Goal: Information Seeking & Learning: Learn about a topic

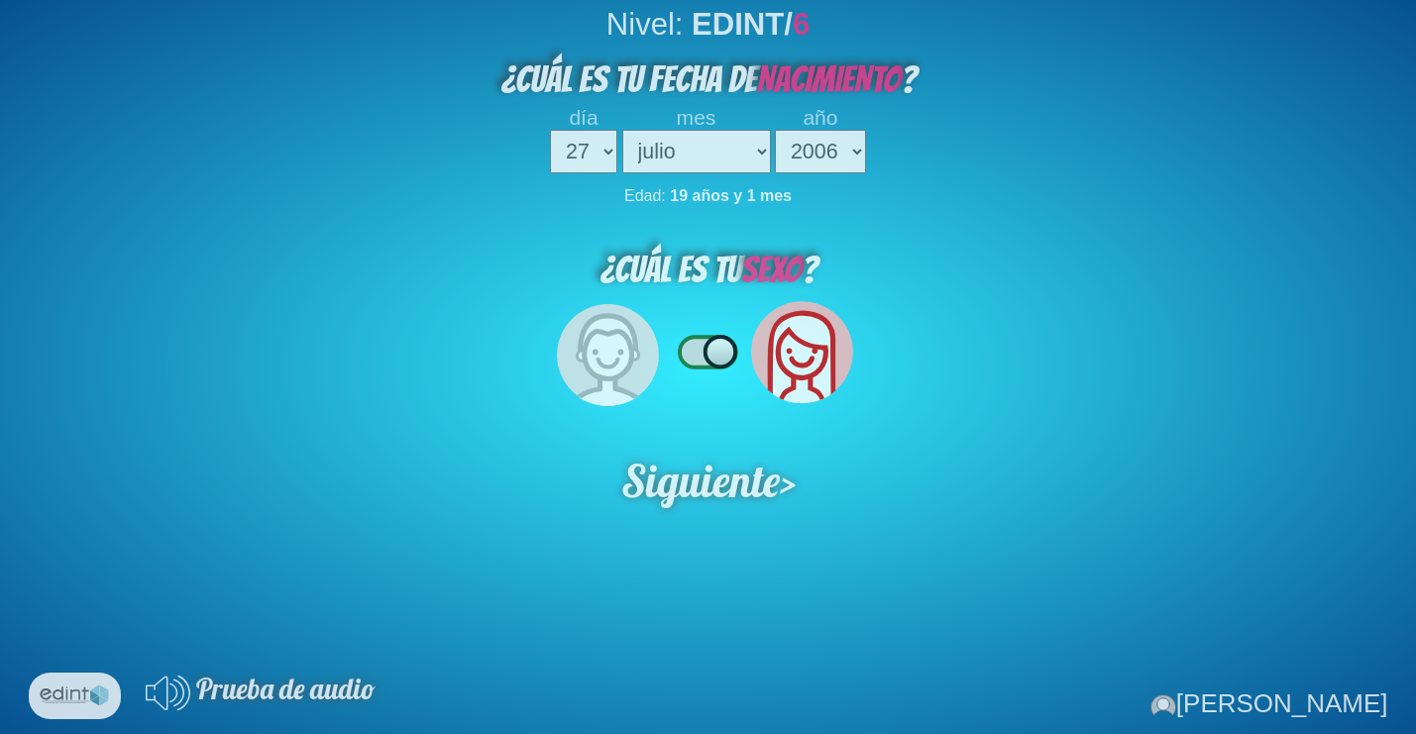
select select "27"
select select "07"
select select "2006"
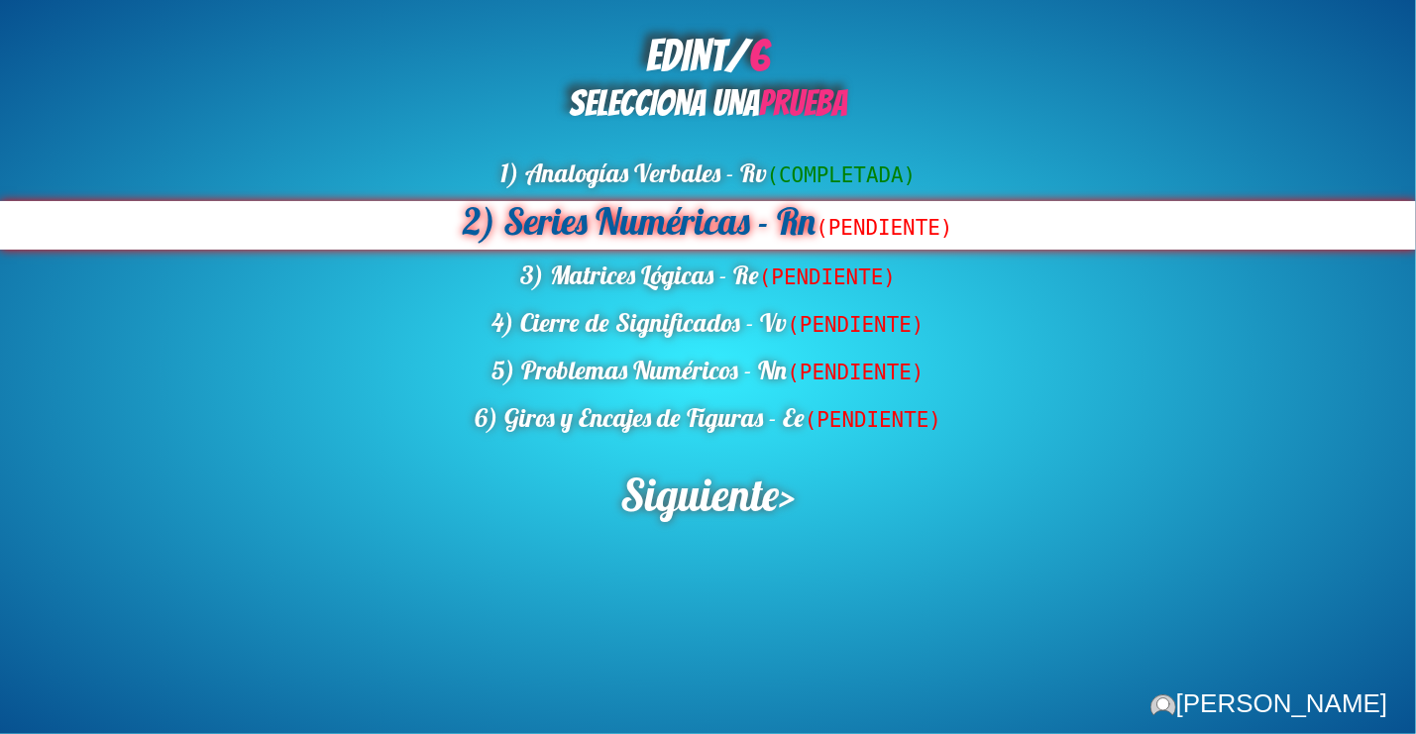
click at [671, 219] on div "2) Series Numéricas - Rn (PENDIENTE)" at bounding box center [708, 225] width 1416 height 49
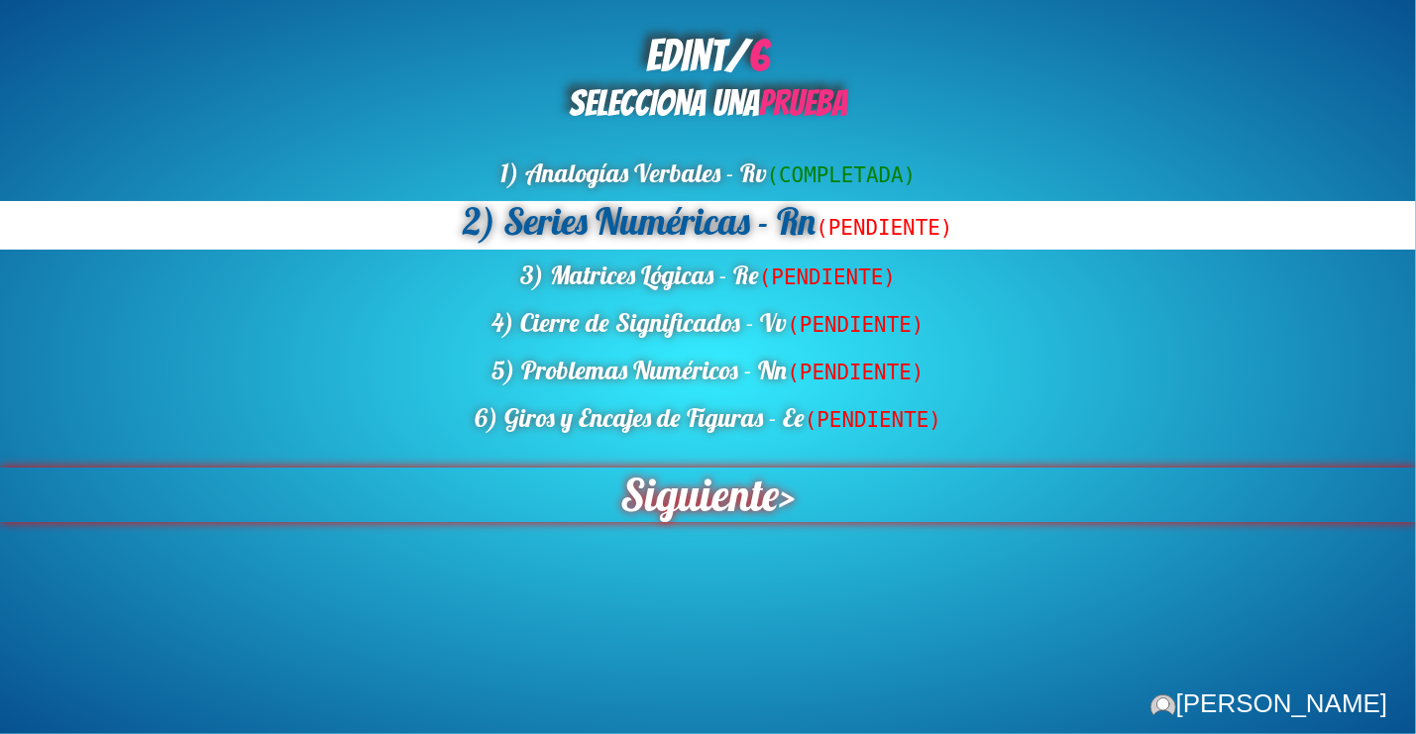
click at [691, 484] on span "Siguiente" at bounding box center [700, 495] width 163 height 56
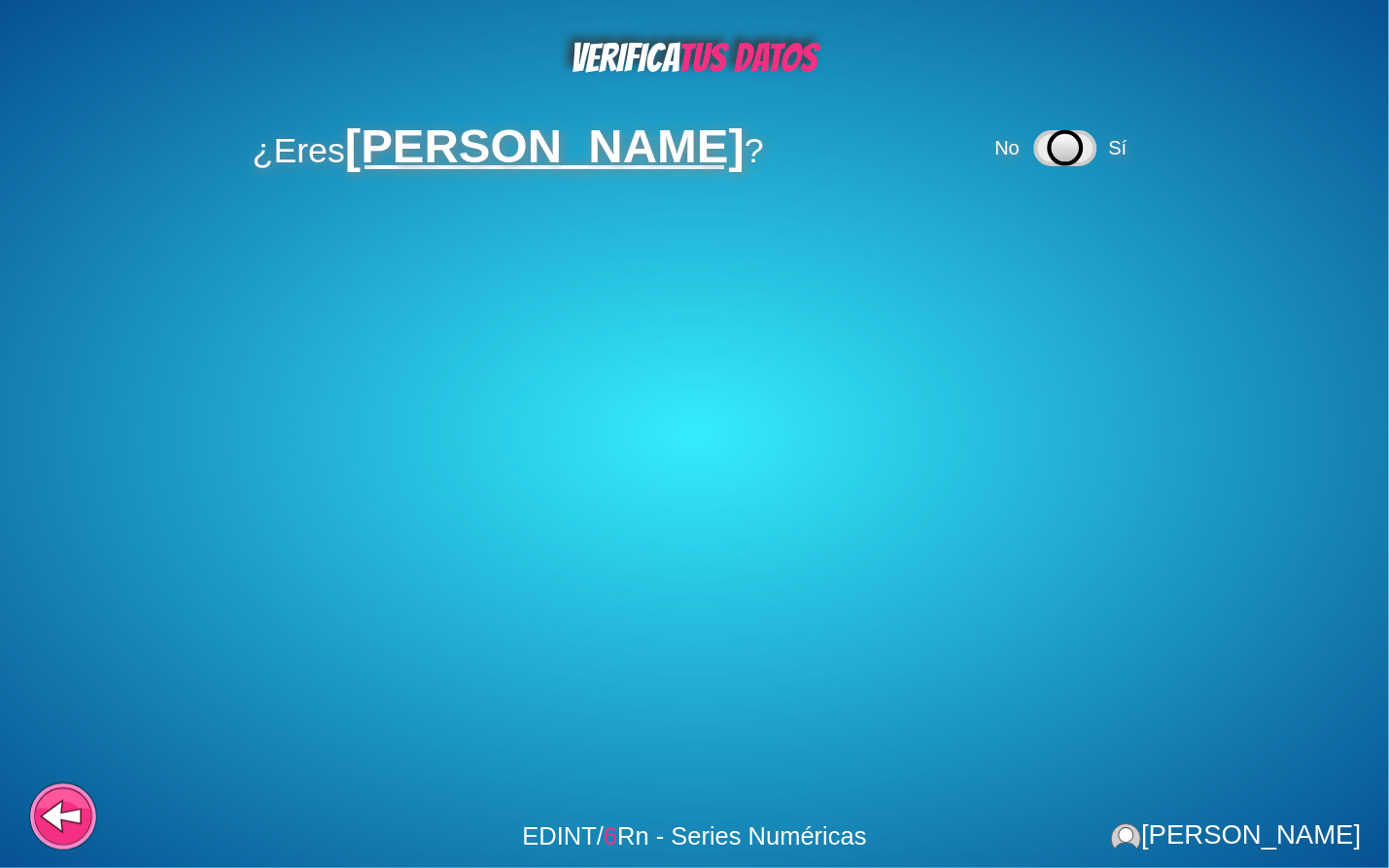
click at [1053, 146] on icon at bounding box center [1065, 148] width 32 height 32
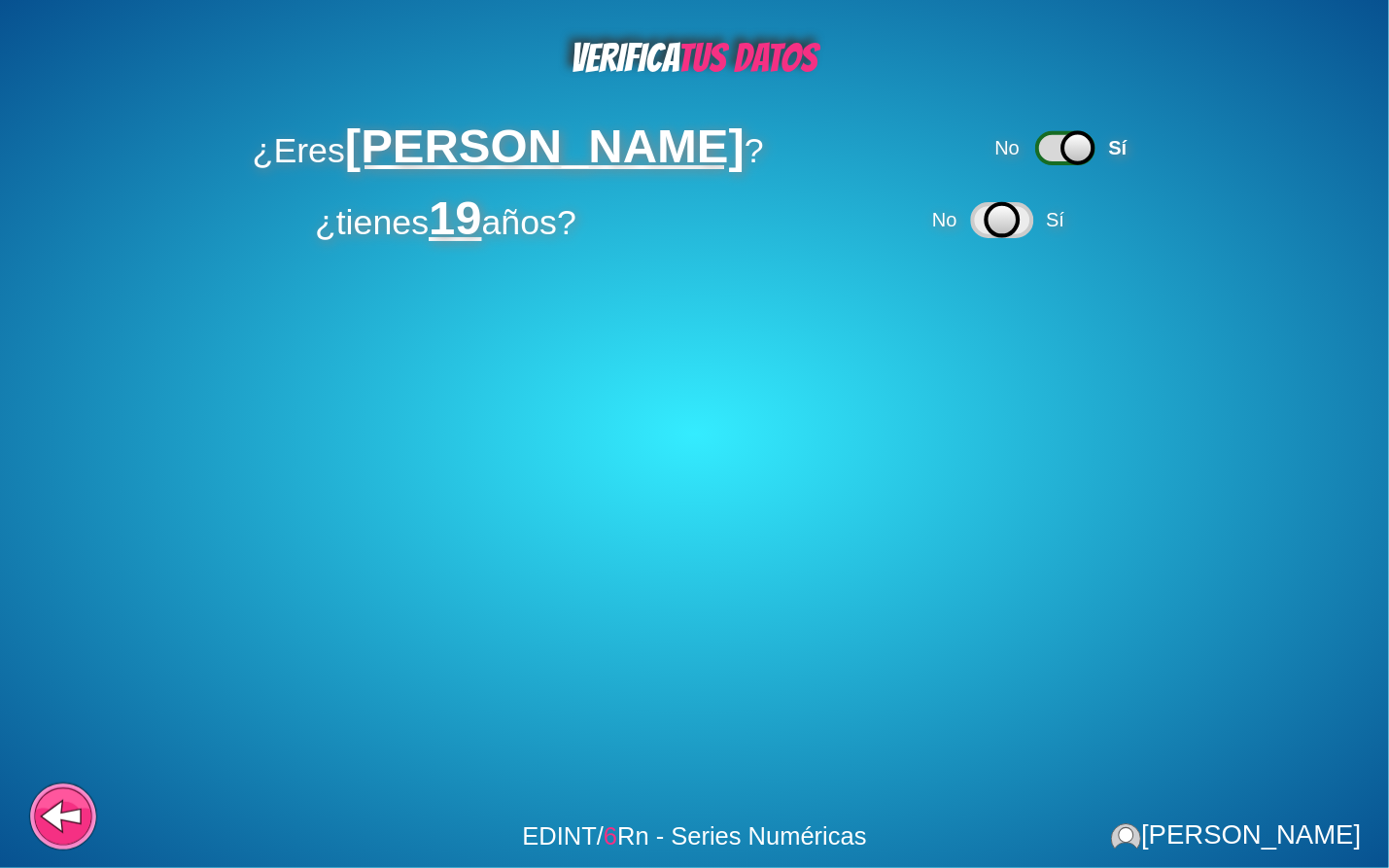
click at [1017, 234] on icon at bounding box center [1003, 220] width 32 height 32
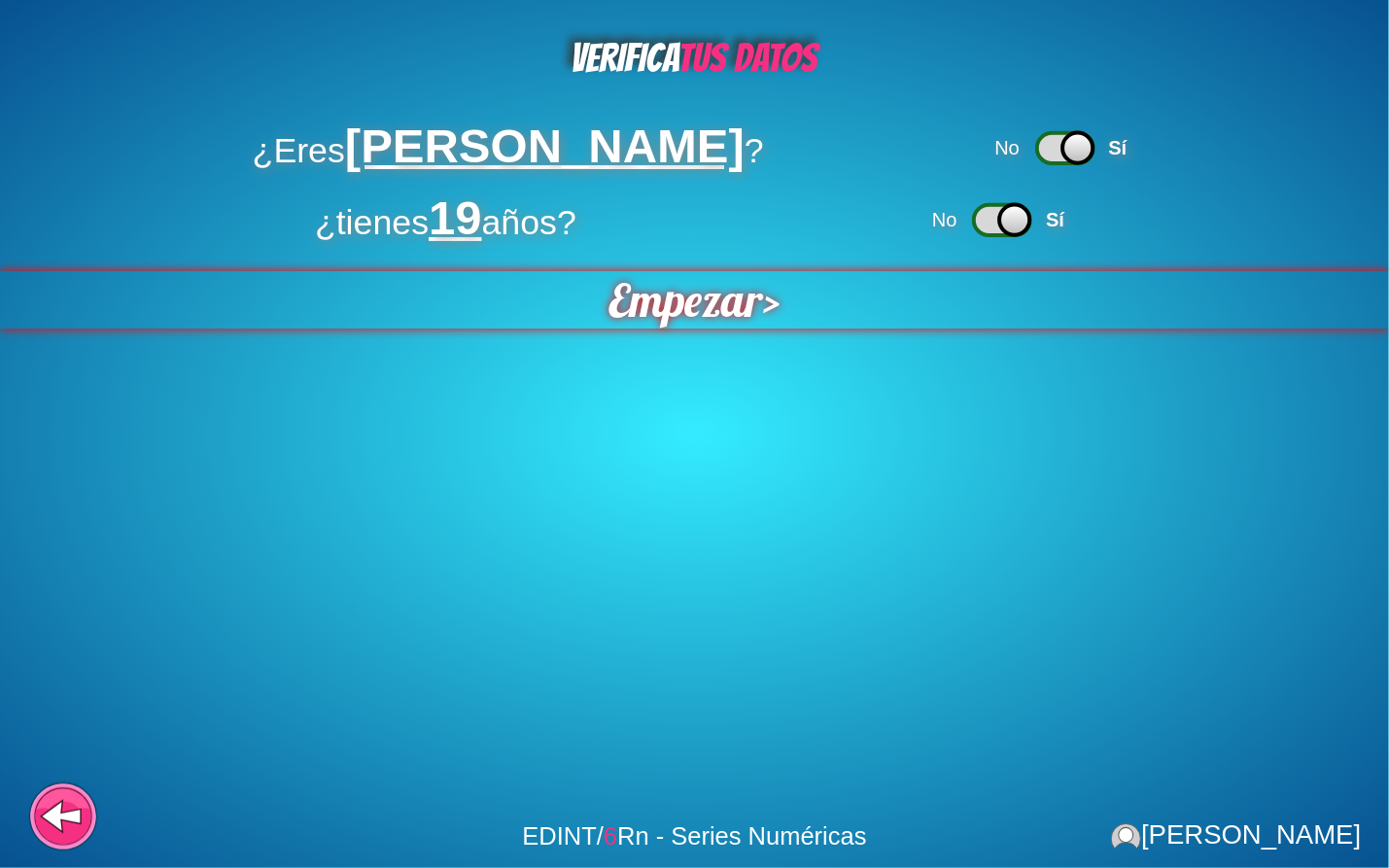
click at [739, 315] on span "Empezar" at bounding box center [687, 299] width 158 height 58
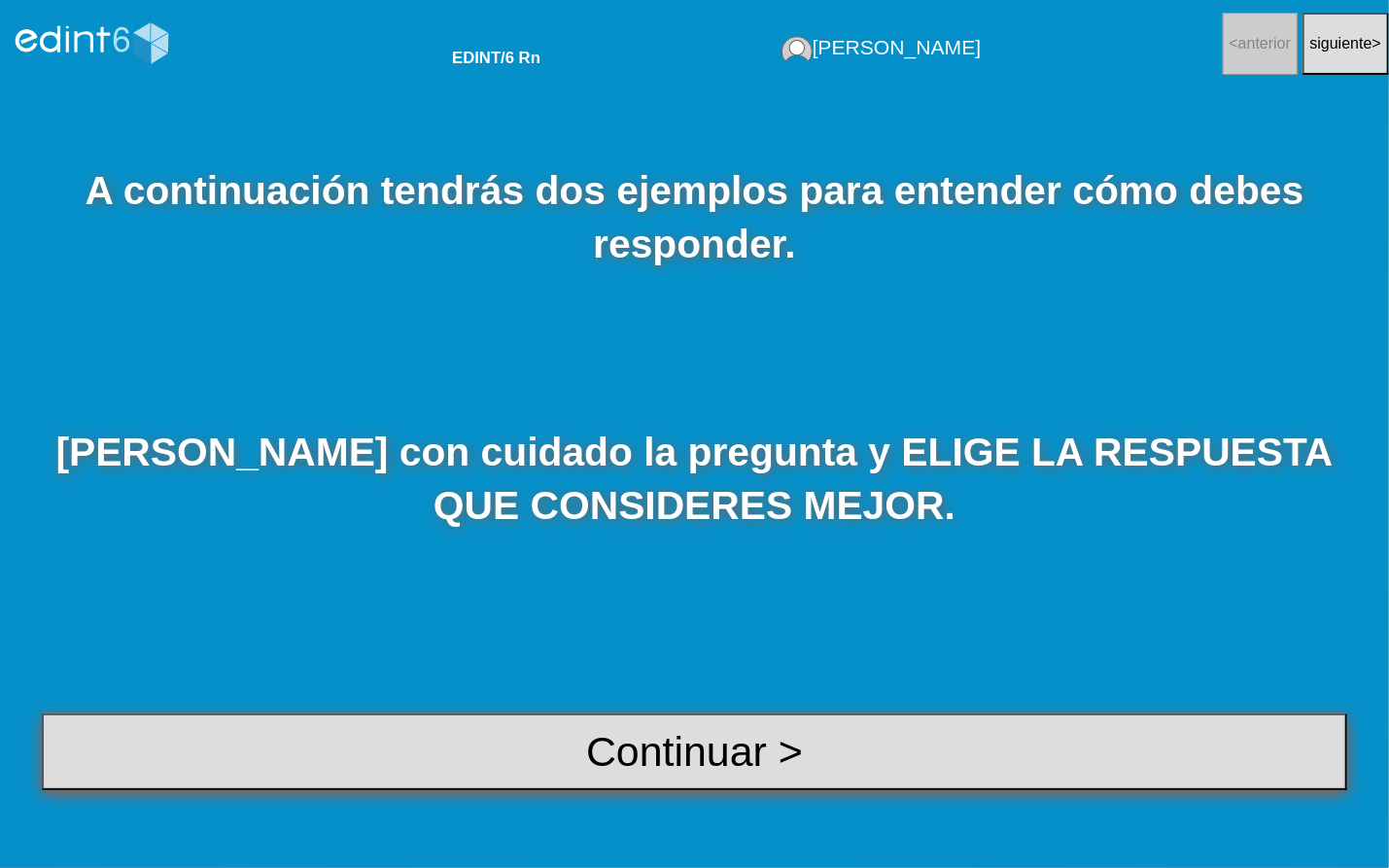
click at [669, 720] on button "Continuar >" at bounding box center [694, 752] width 1306 height 77
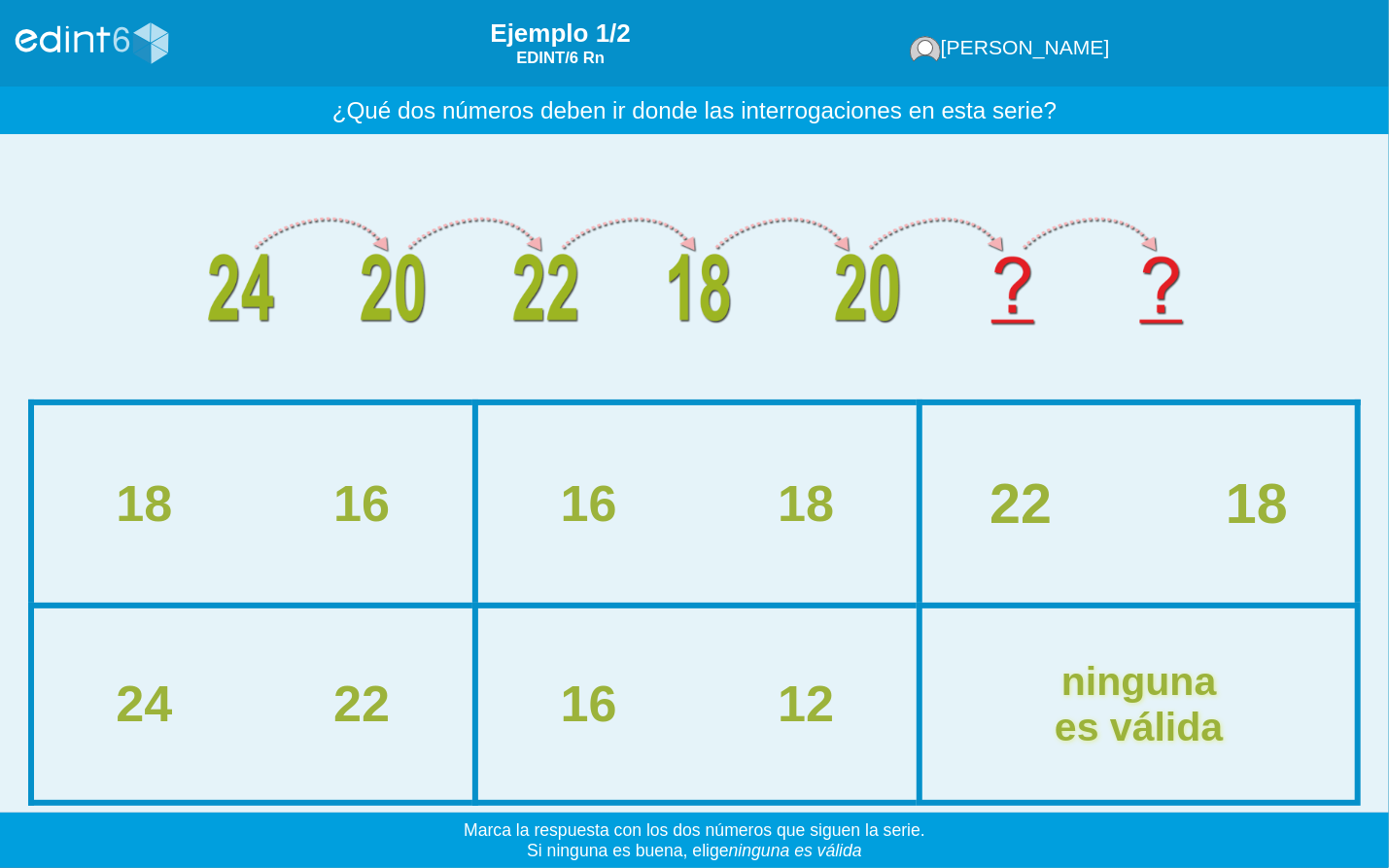
click at [1077, 485] on div "22 18" at bounding box center [1139, 504] width 472 height 61
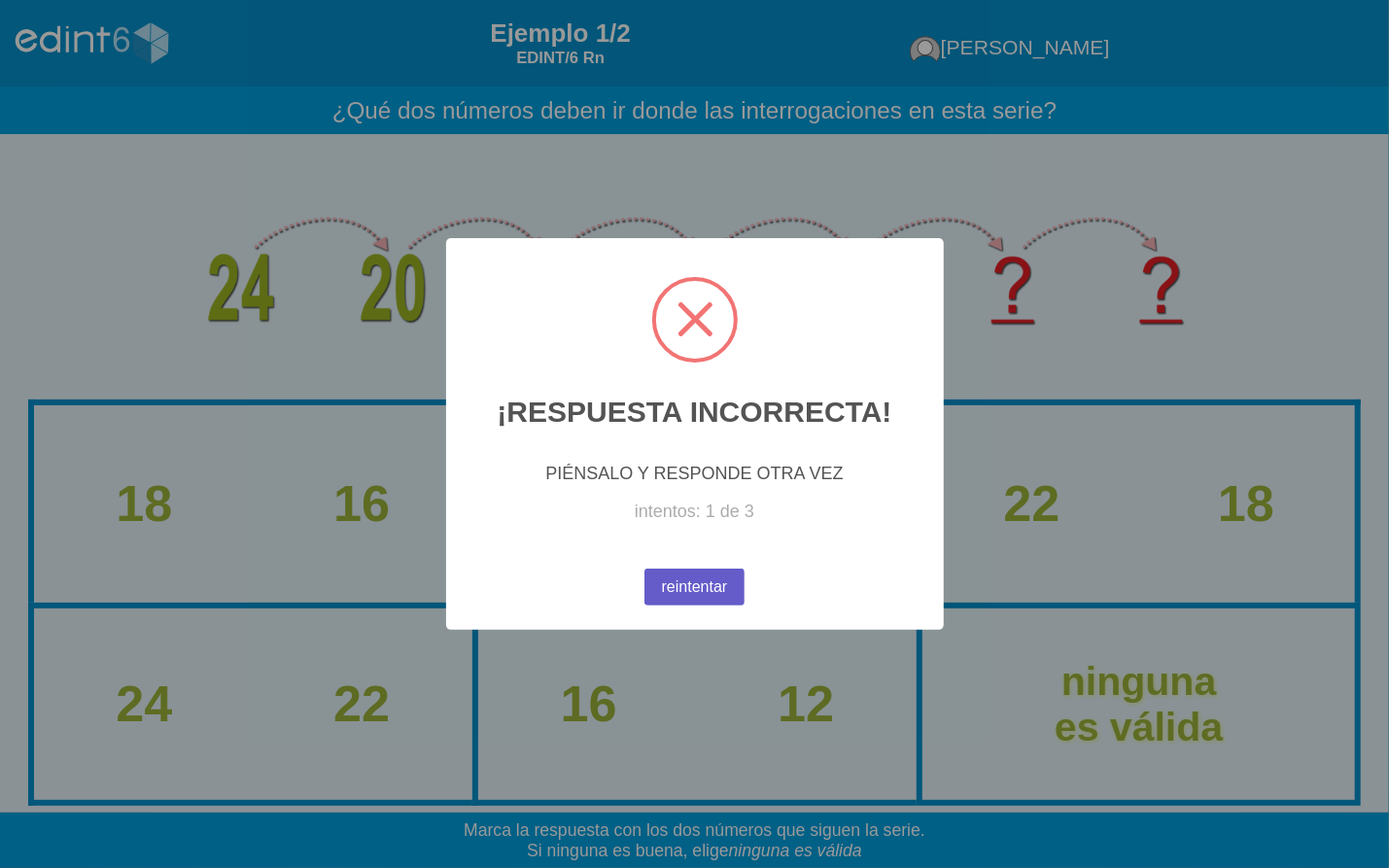
click at [732, 569] on button "reintentar" at bounding box center [694, 587] width 107 height 40
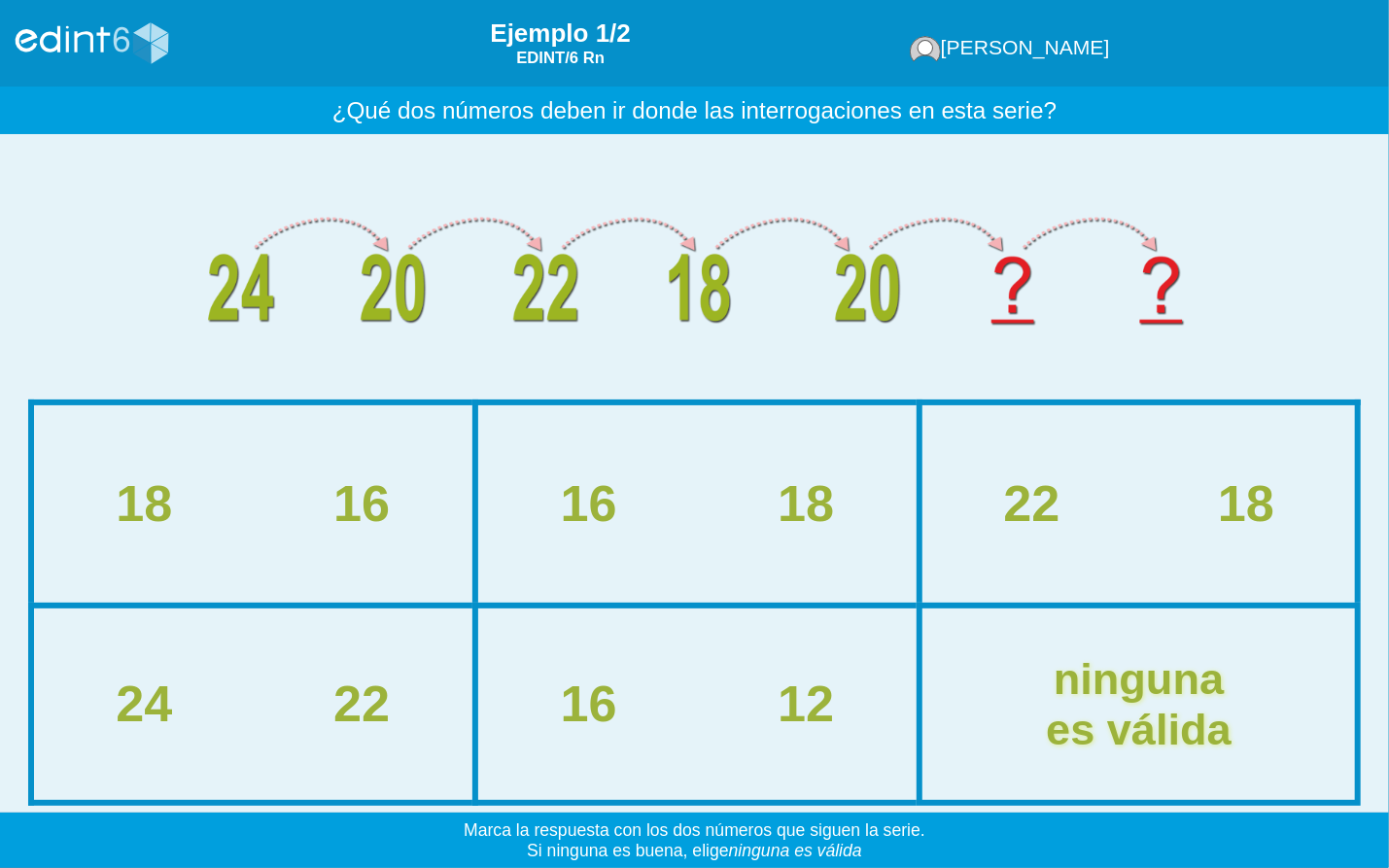
click at [1051, 707] on div "ninguna es válida" at bounding box center [1139, 704] width 185 height 100
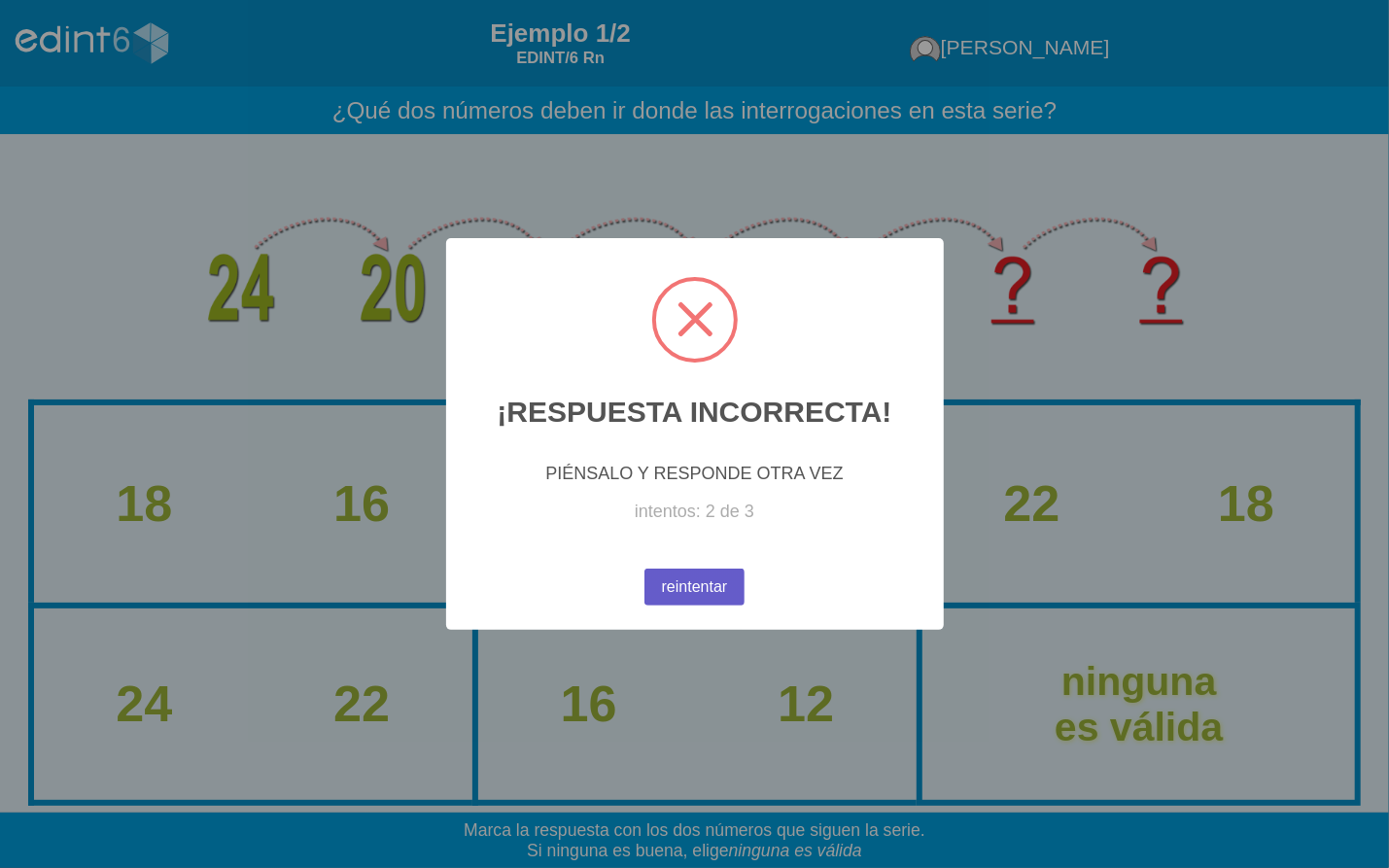
click at [732, 593] on button "reintentar" at bounding box center [694, 587] width 100 height 37
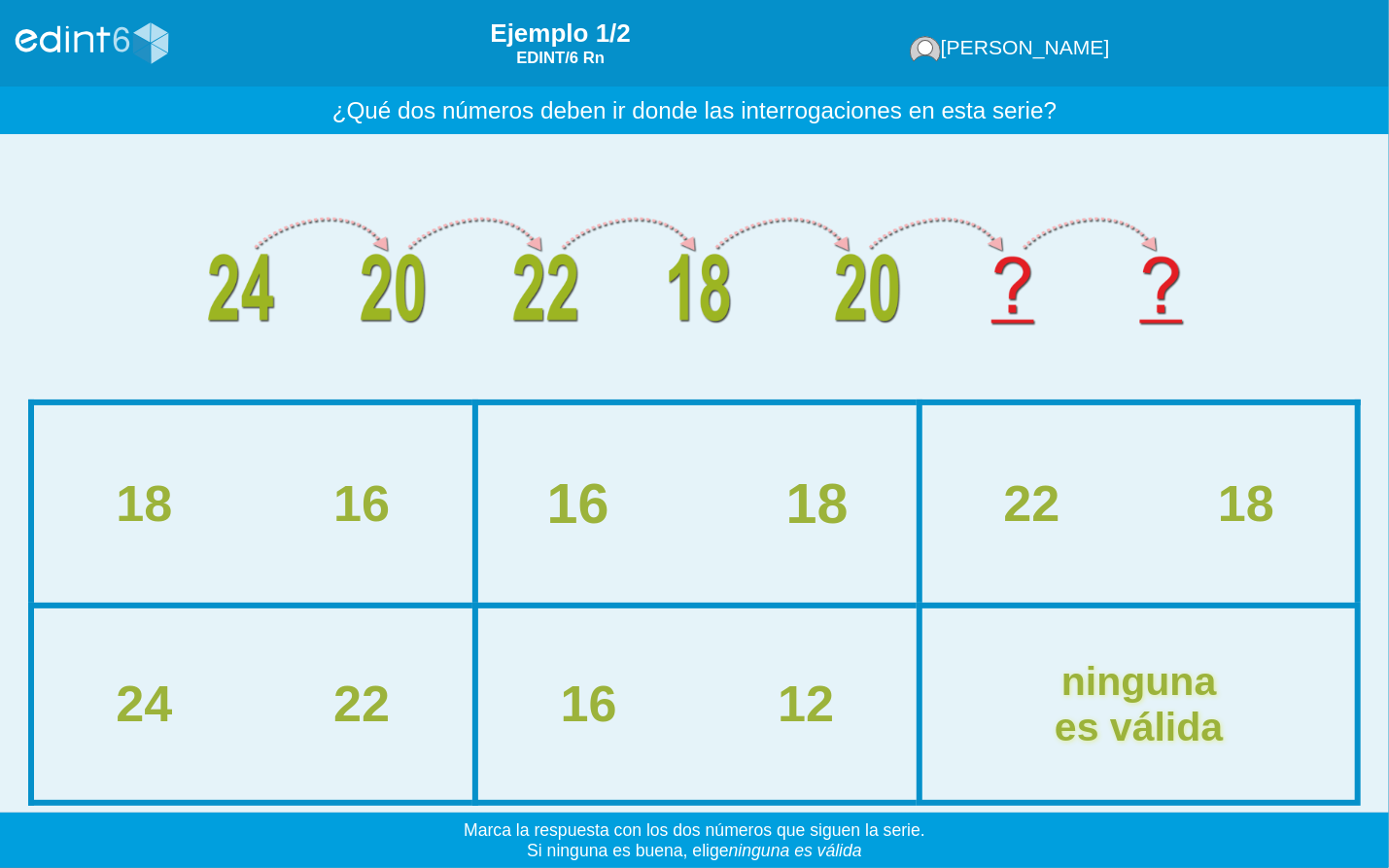
click at [694, 508] on div "16 18" at bounding box center [697, 504] width 479 height 61
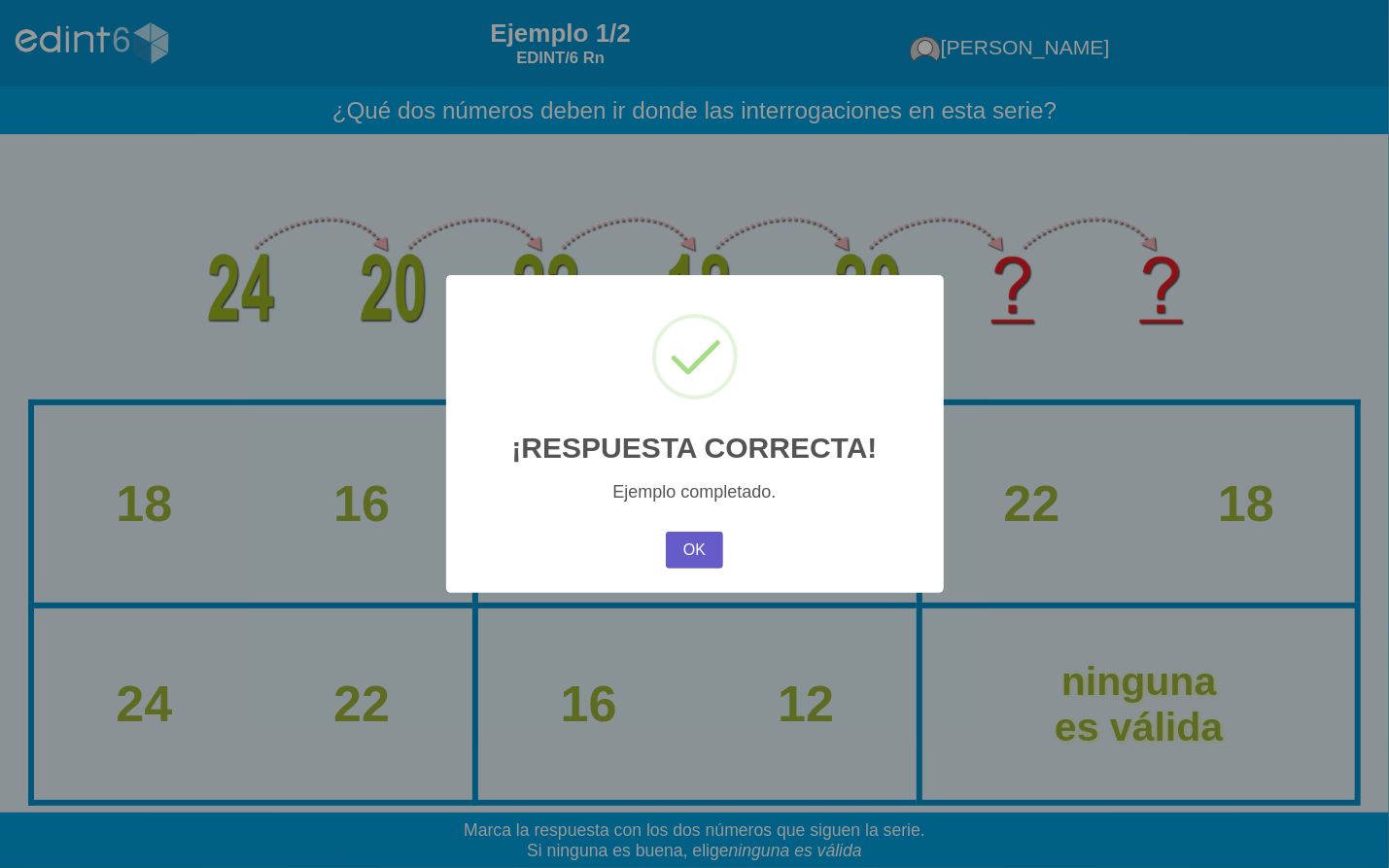
click at [699, 558] on button "OK" at bounding box center [694, 550] width 56 height 37
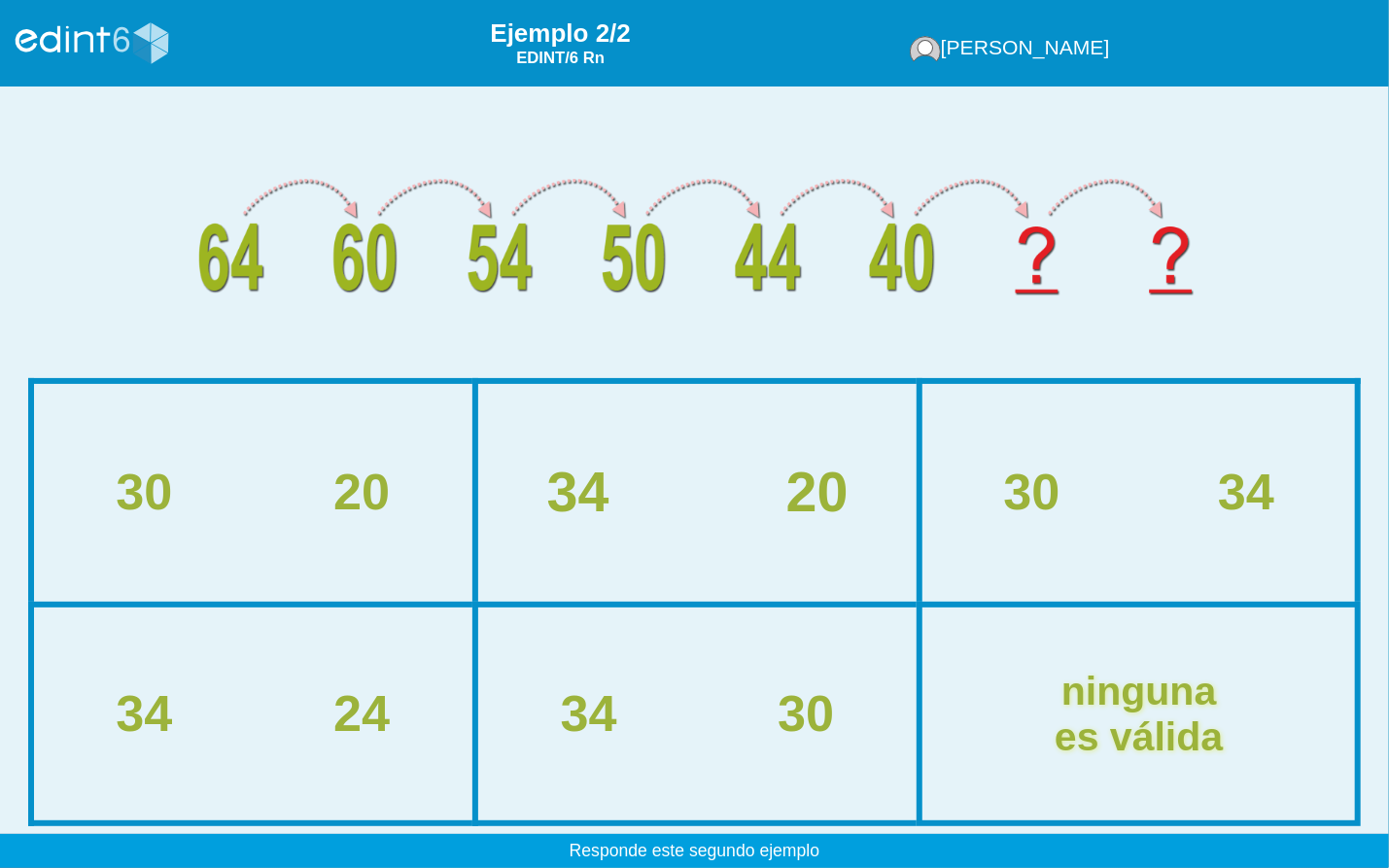
click at [723, 490] on div "34 20" at bounding box center [697, 493] width 479 height 61
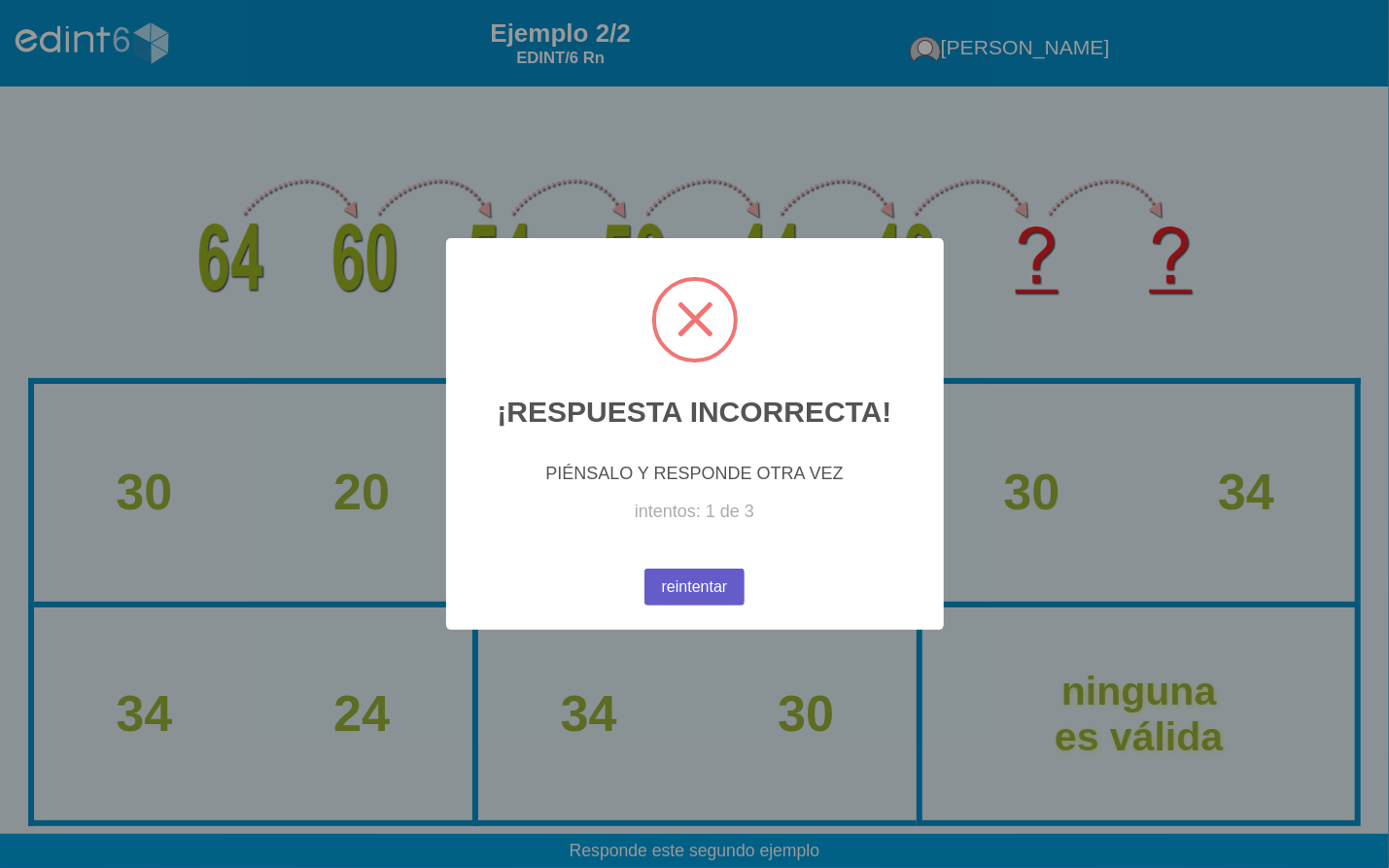
click at [699, 593] on button "reintentar" at bounding box center [694, 587] width 107 height 40
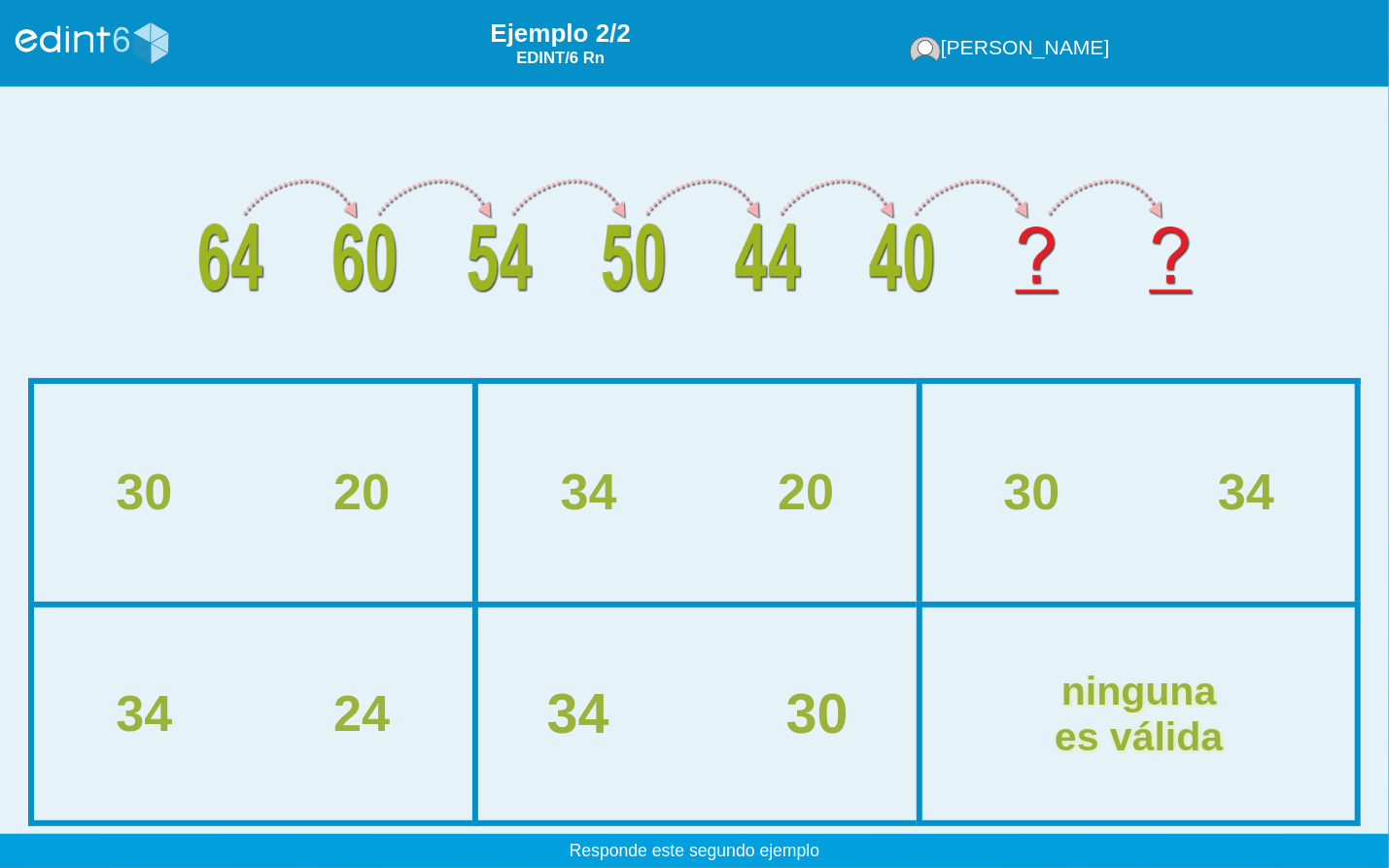
click at [708, 720] on div "34 30" at bounding box center [697, 714] width 479 height 61
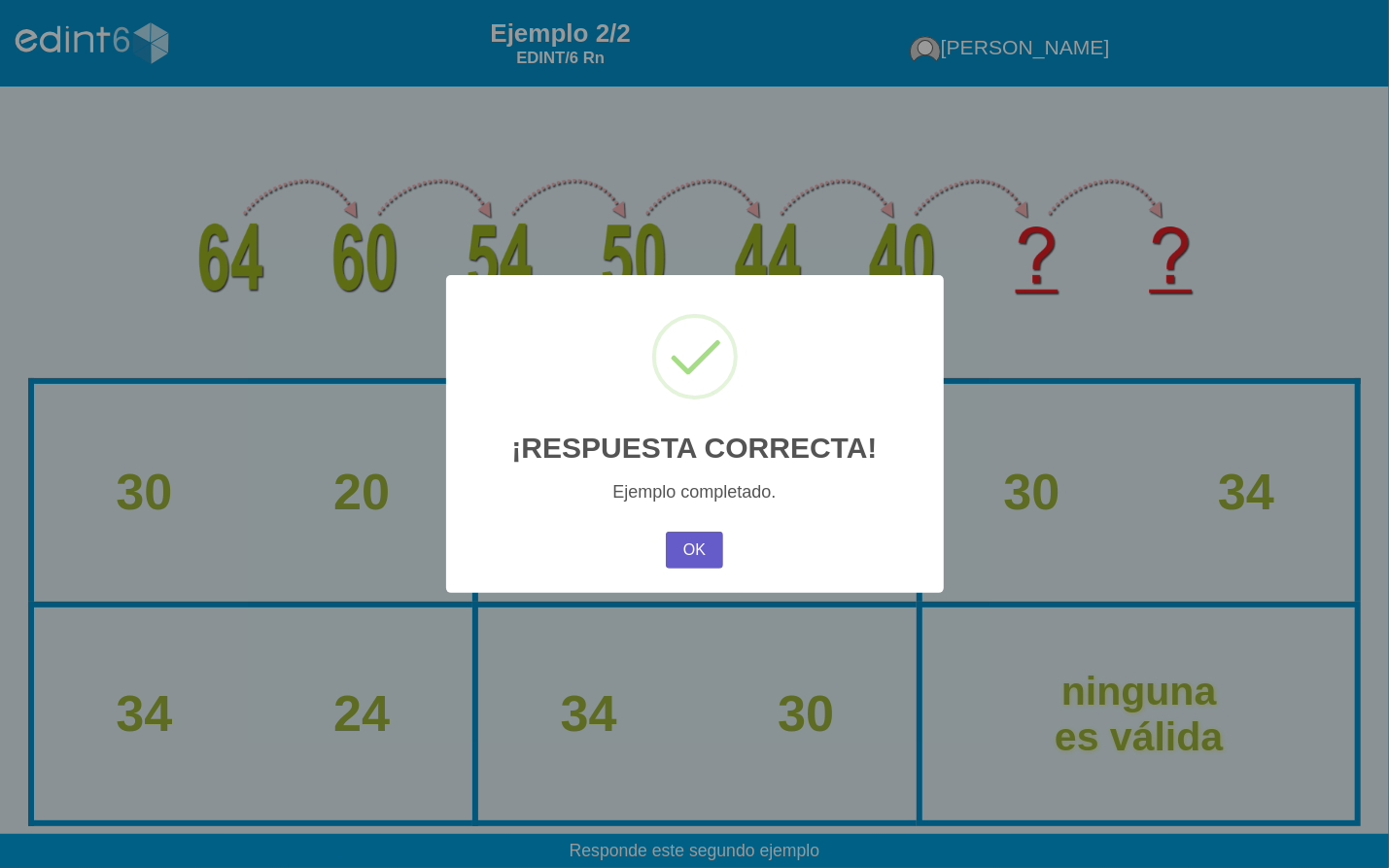
click at [711, 539] on button "OK" at bounding box center [694, 550] width 56 height 37
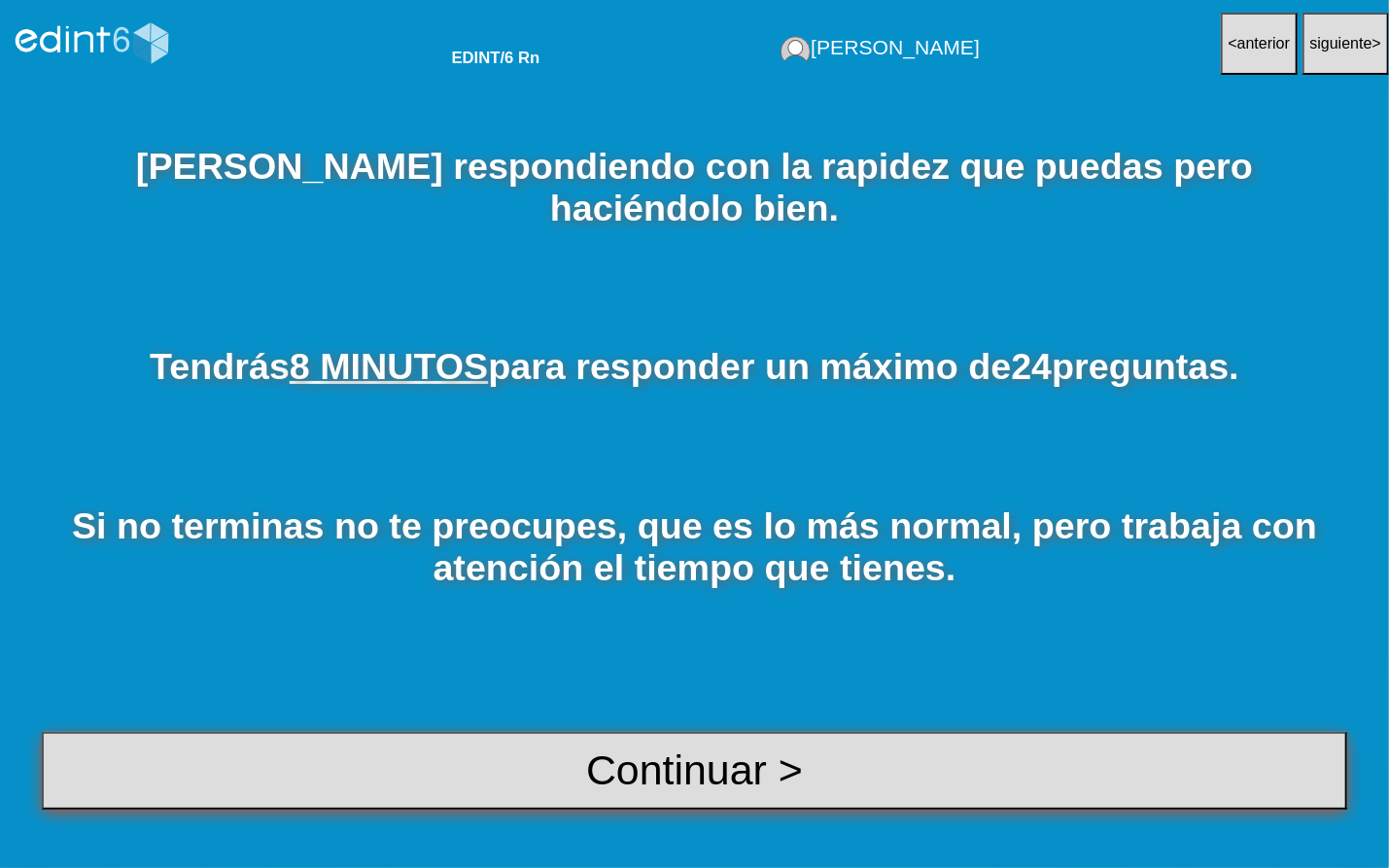
click at [710, 720] on button "Continuar >" at bounding box center [694, 770] width 1306 height 77
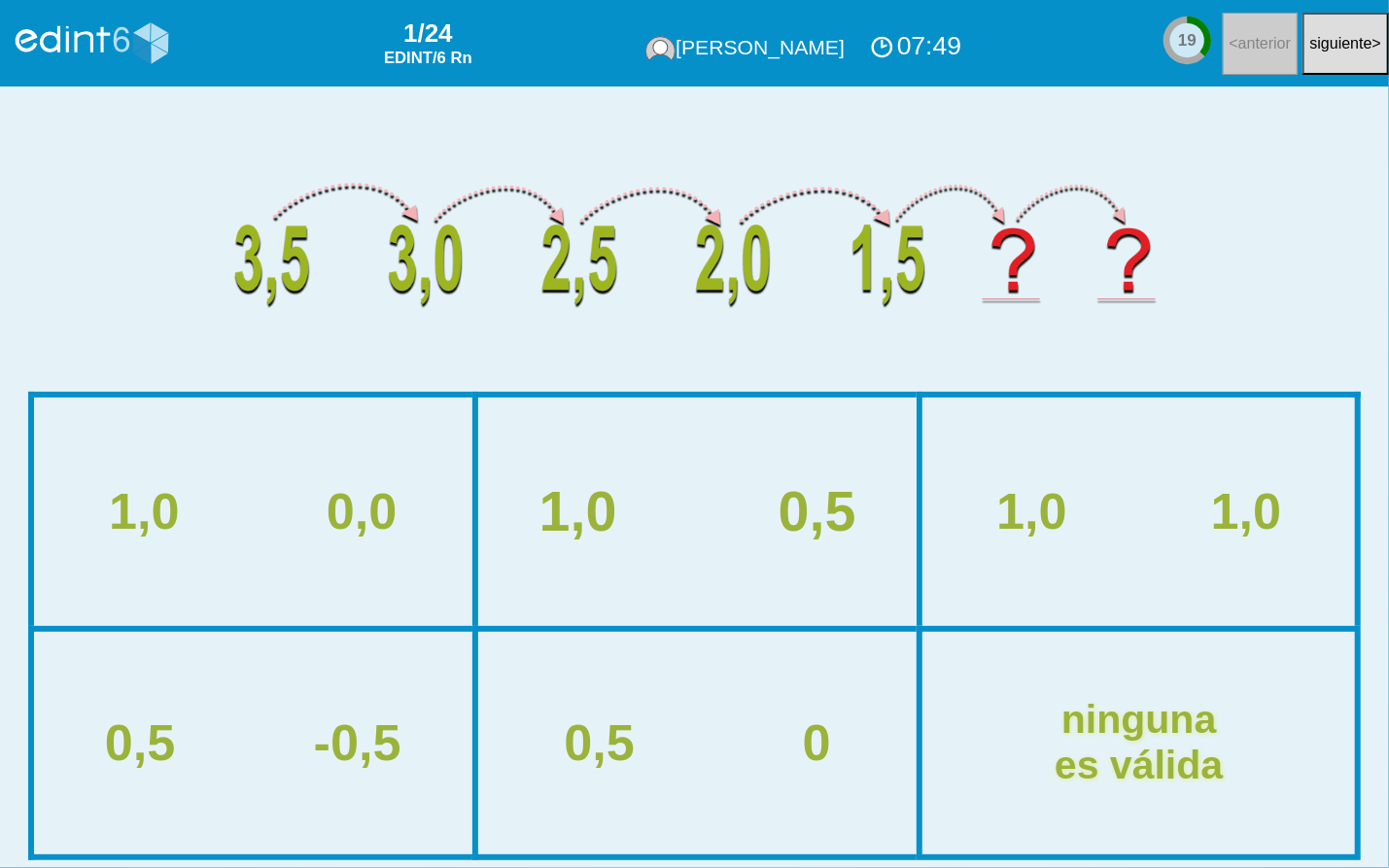
click at [722, 539] on div "1,0 0,5" at bounding box center [697, 512] width 479 height 61
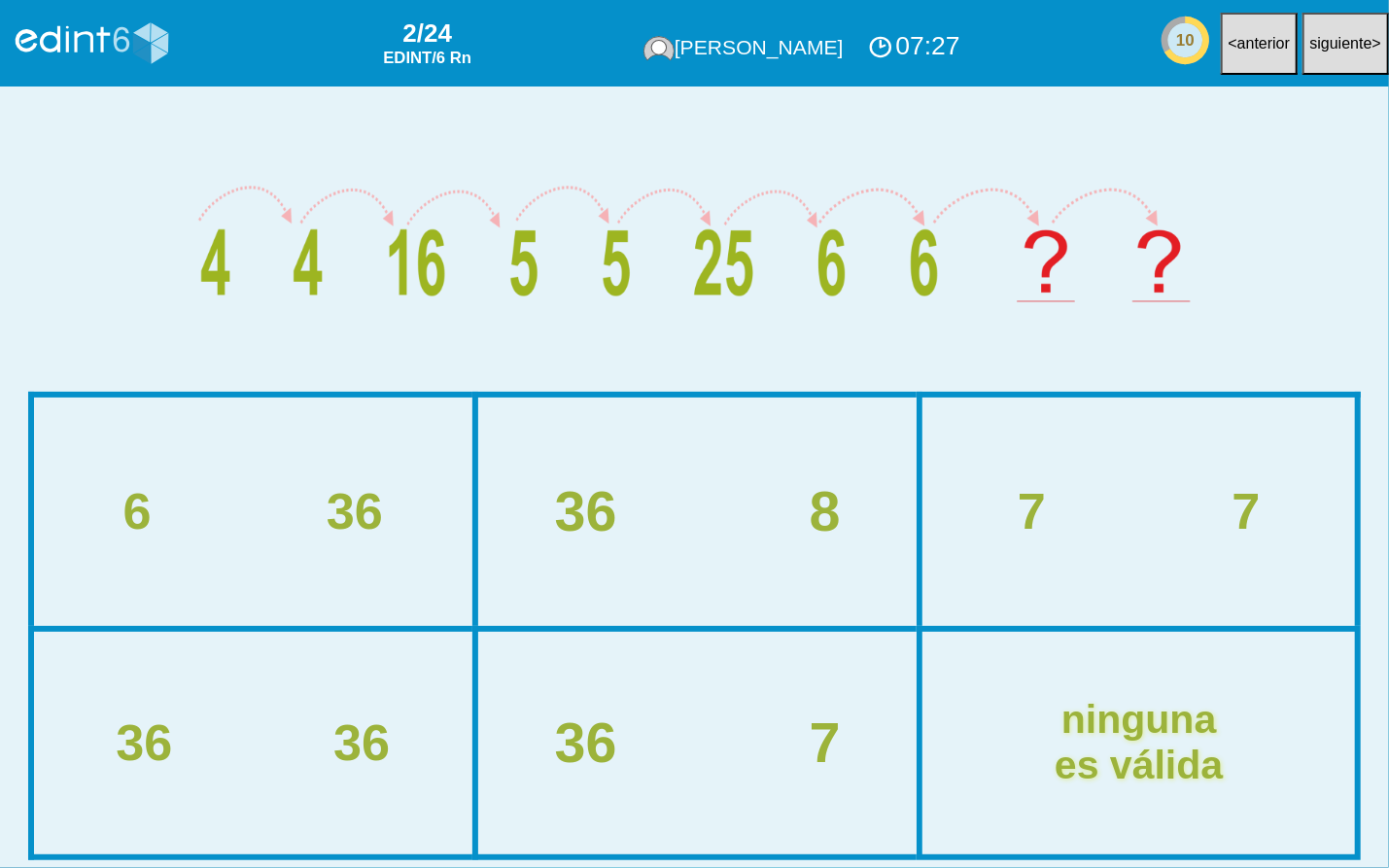
click at [557, 720] on div "36" at bounding box center [586, 743] width 62 height 61
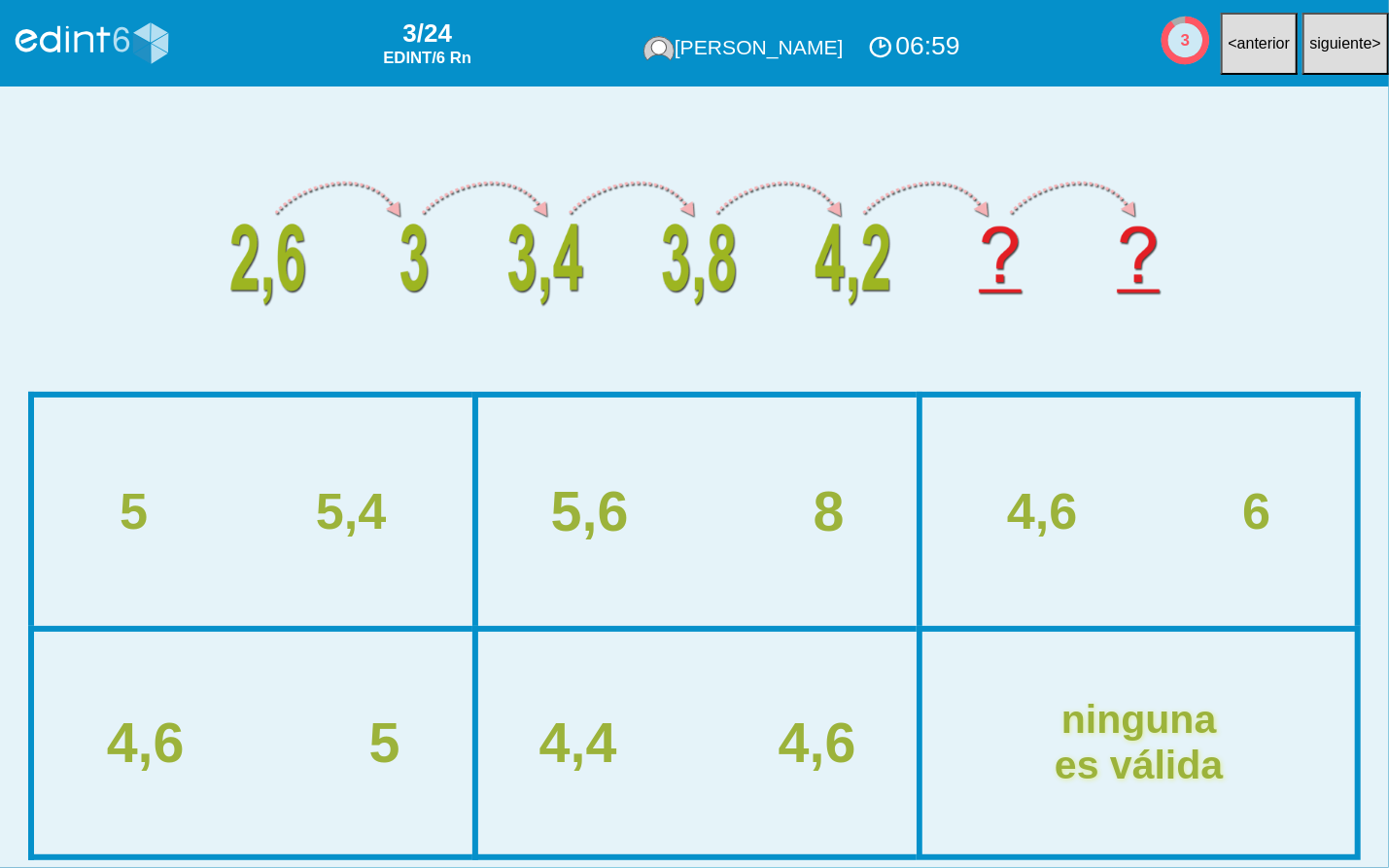
click at [267, 720] on div "4,6 5" at bounding box center [253, 743] width 479 height 61
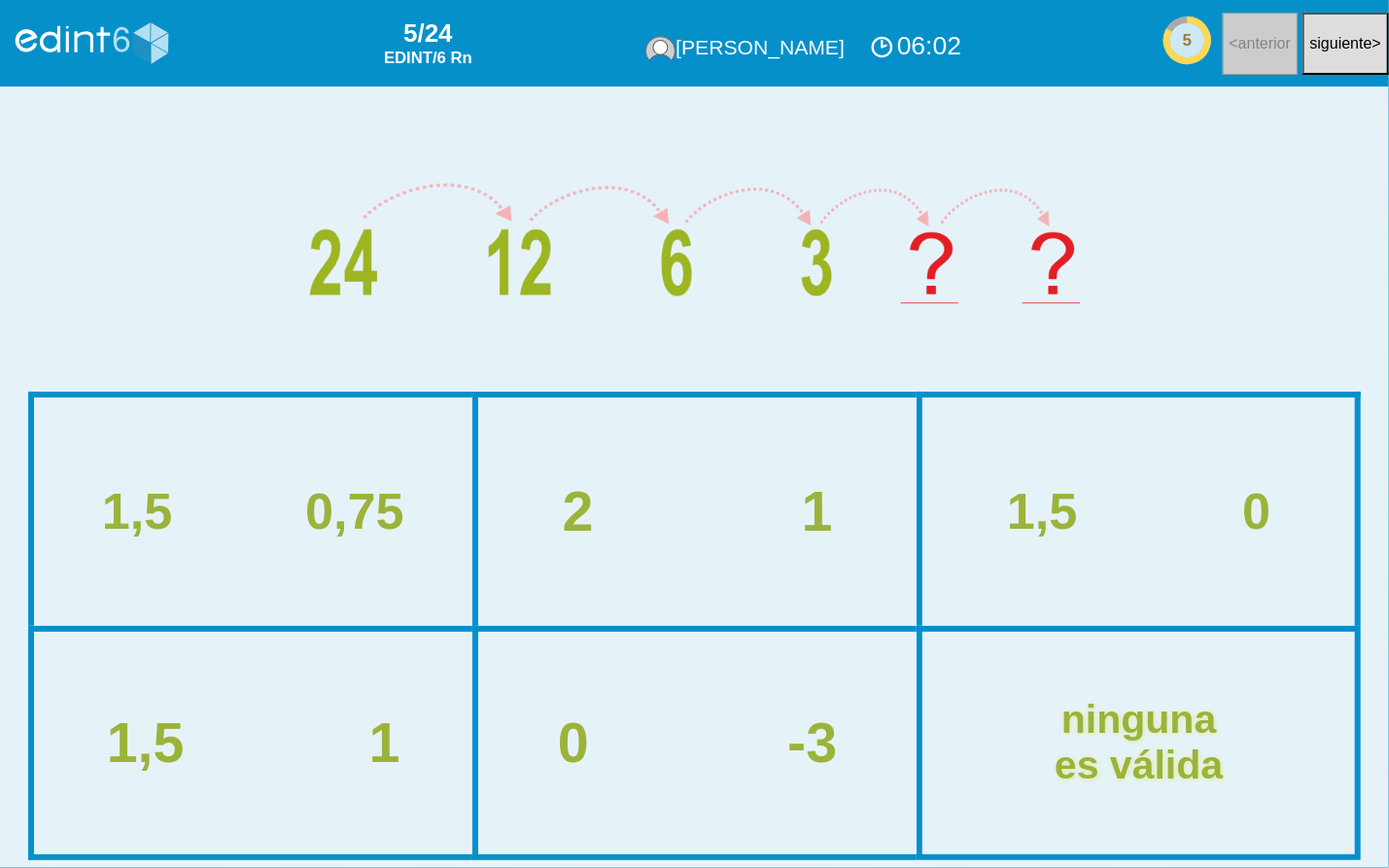
click at [689, 538] on div "2 1" at bounding box center [697, 512] width 479 height 61
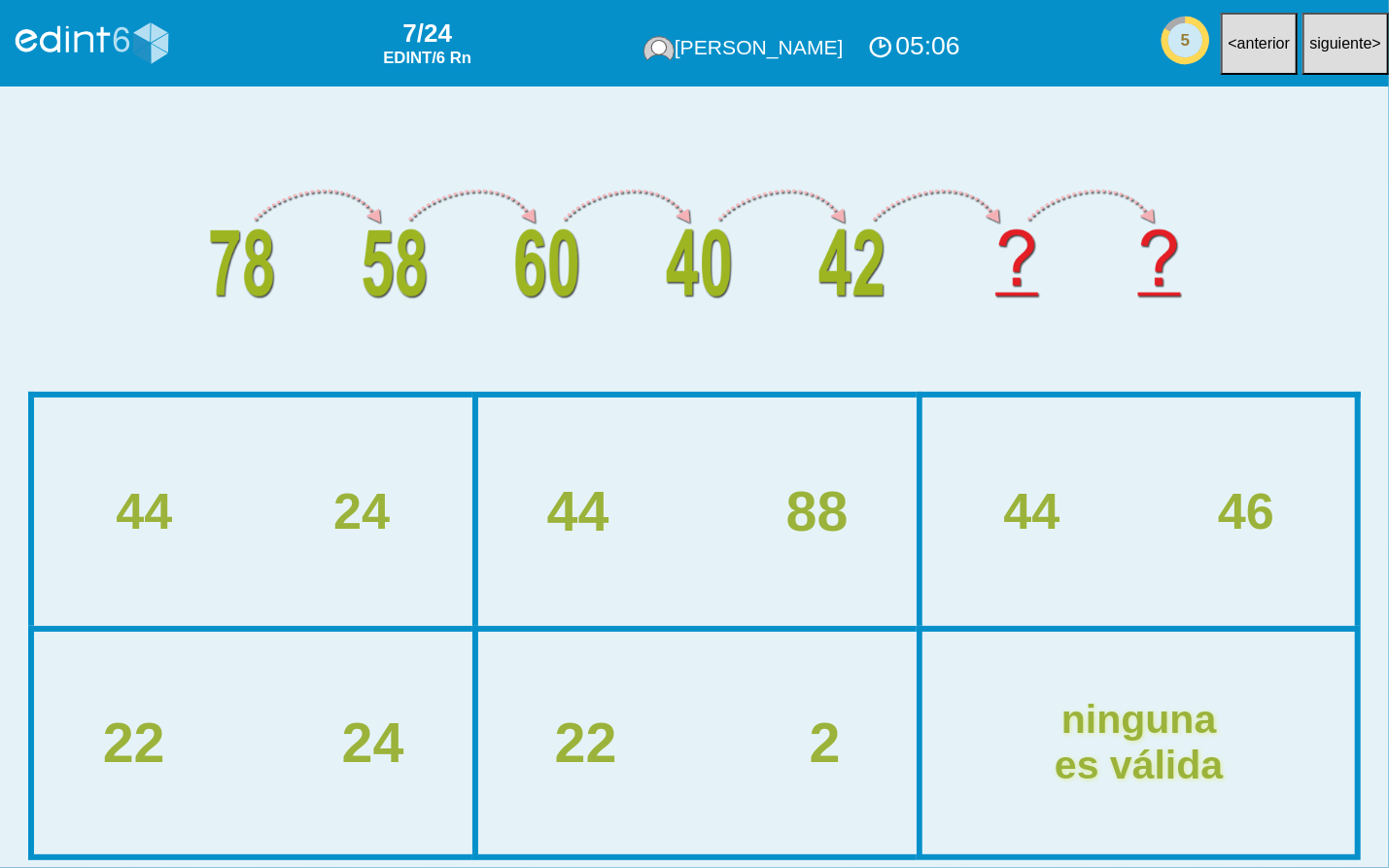
click at [258, 720] on div "22 24" at bounding box center [253, 743] width 479 height 61
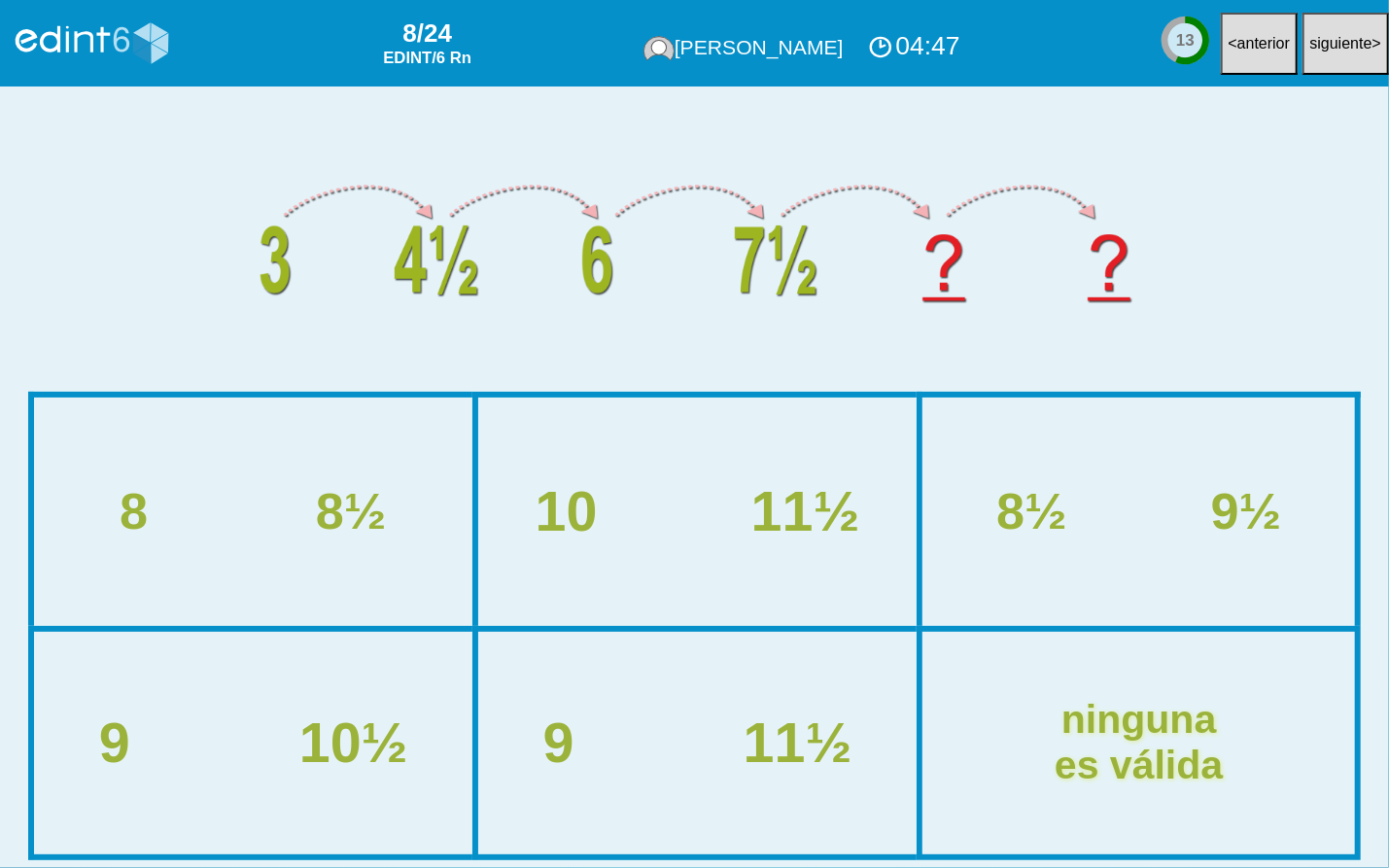
click at [318, 720] on div "10½" at bounding box center [352, 743] width 109 height 61
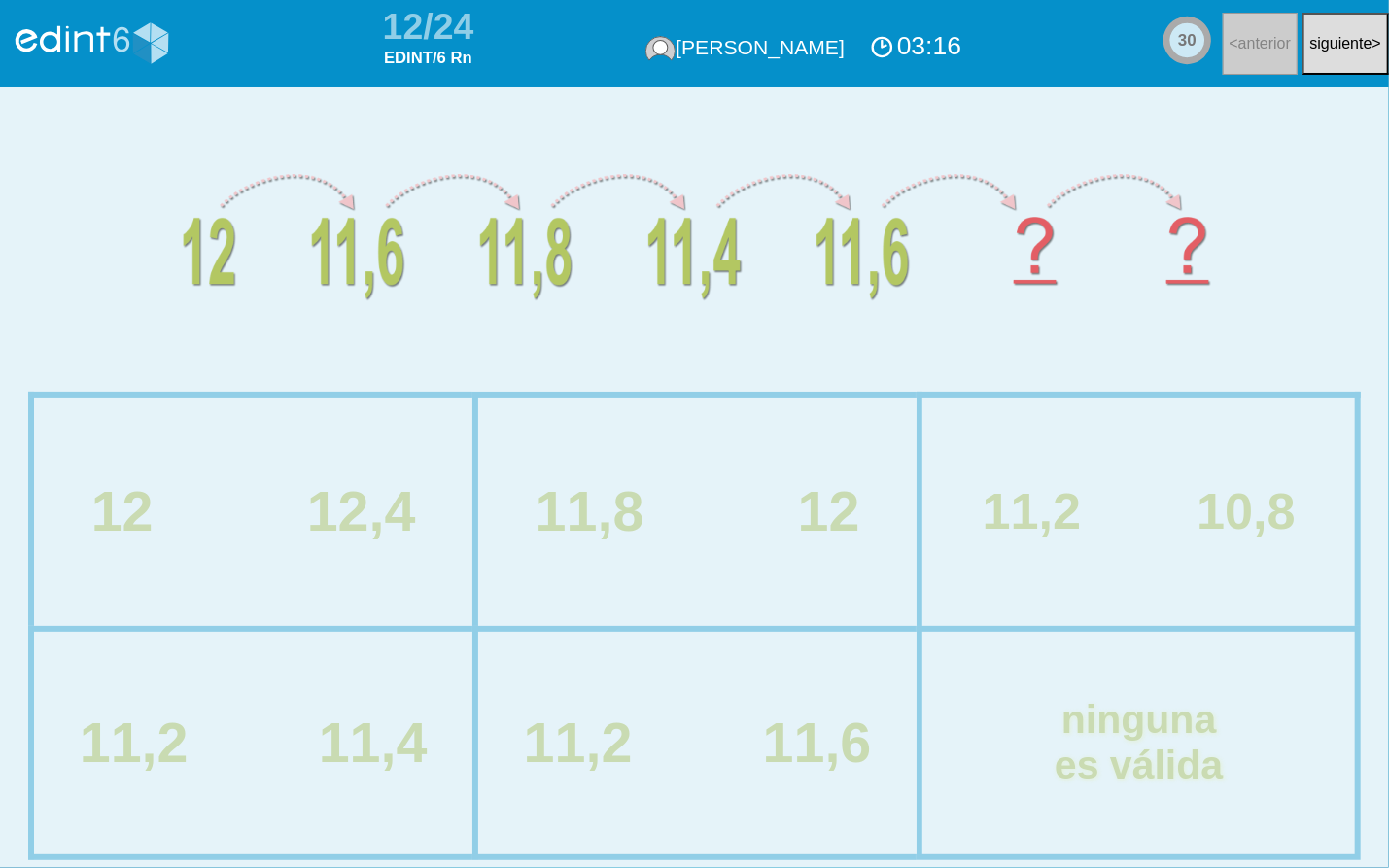
click at [406, 513] on div "12,4" at bounding box center [360, 512] width 109 height 61
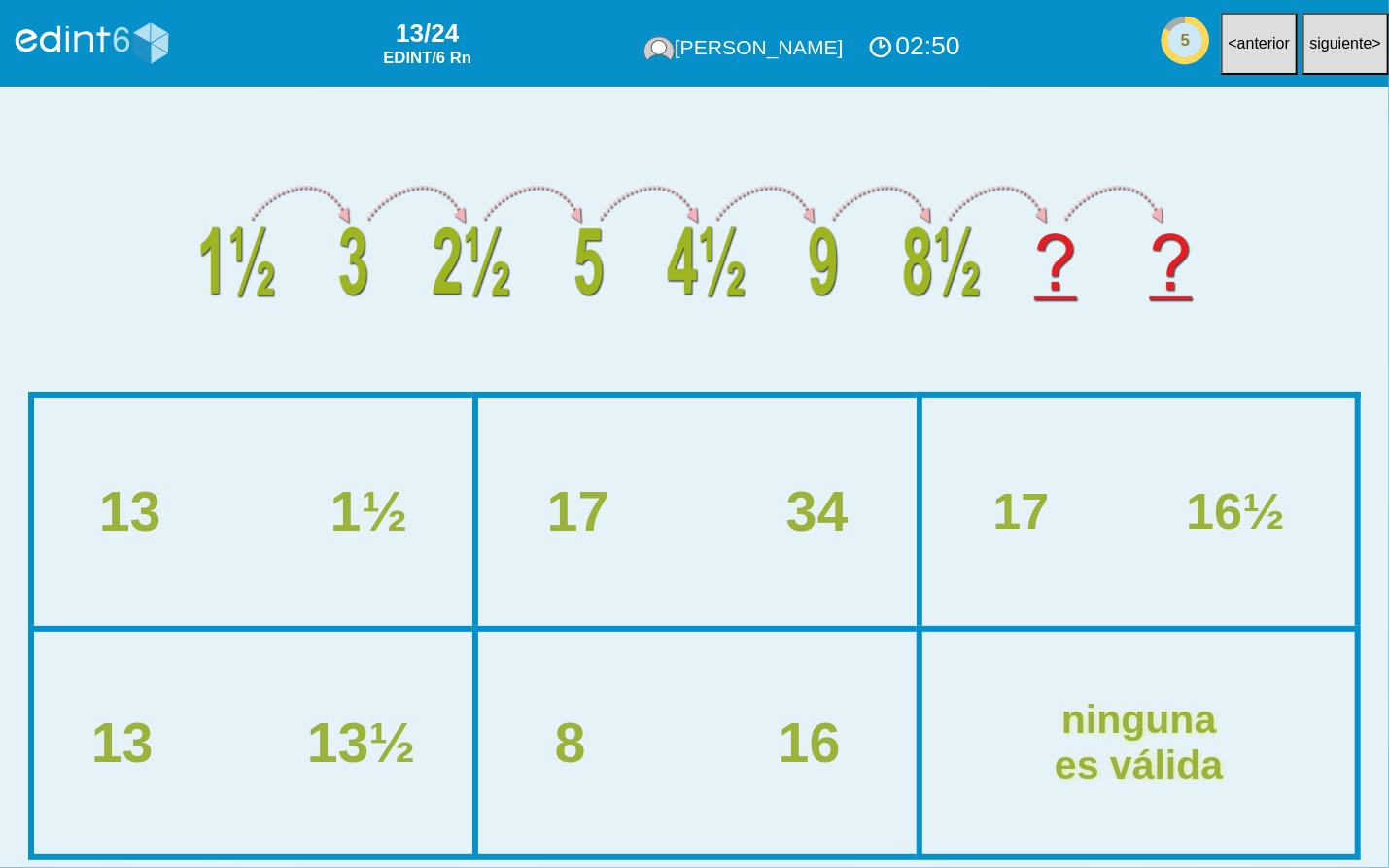
click at [1106, 574] on div "17 16½" at bounding box center [1139, 511] width 429 height 225
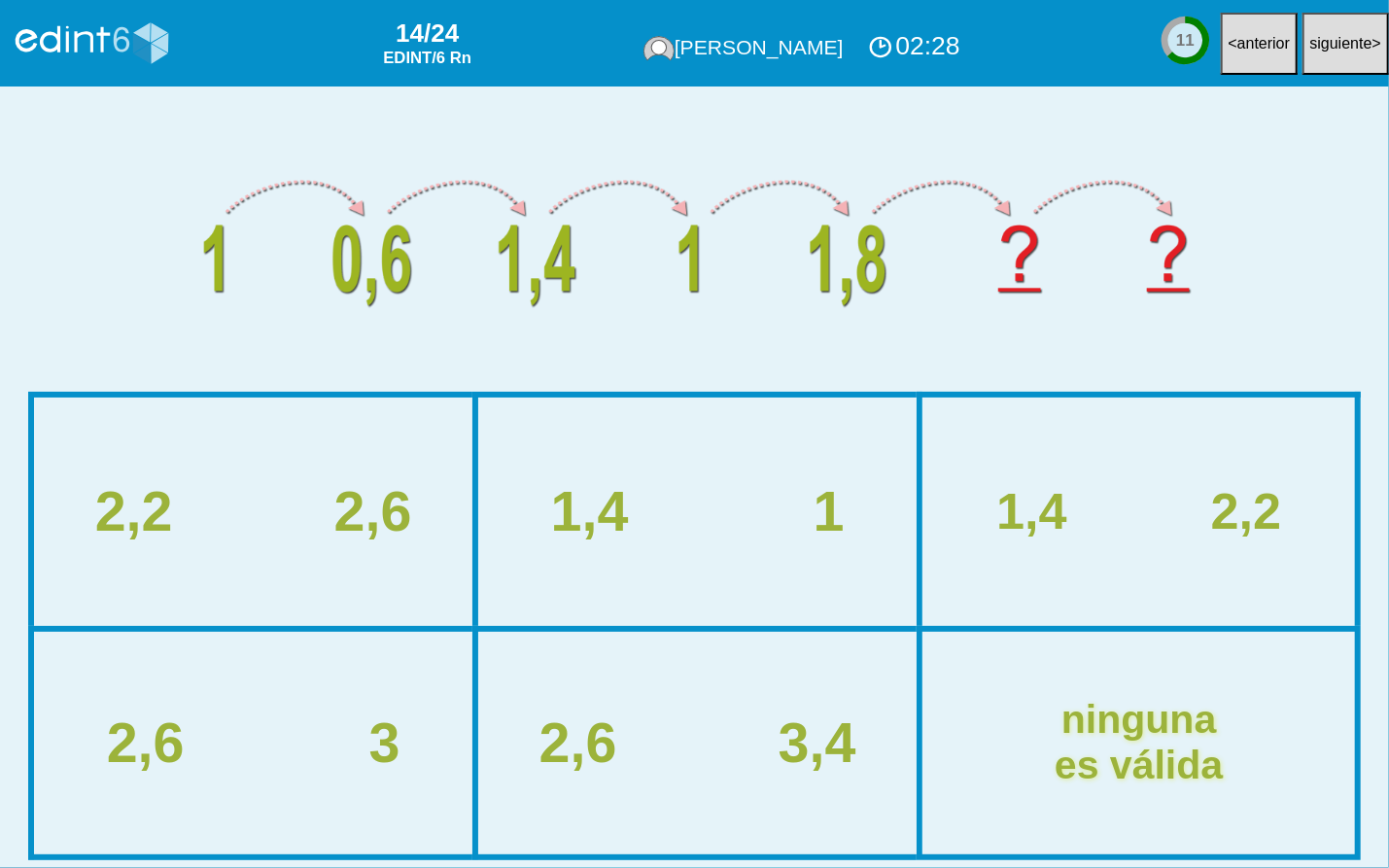
click at [375, 511] on div "2,6" at bounding box center [372, 512] width 77 height 61
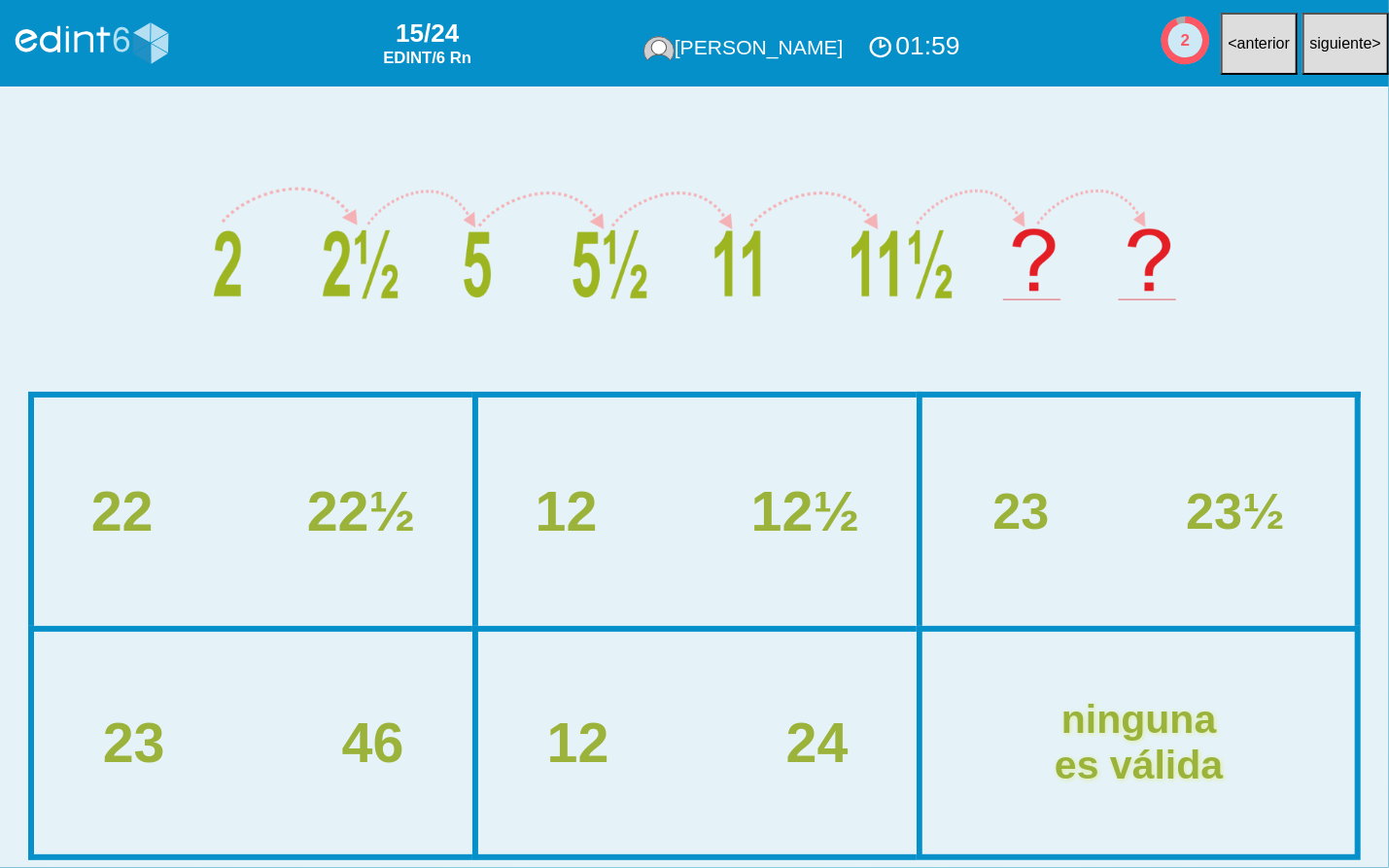
click at [440, 578] on div "22 22½" at bounding box center [253, 511] width 435 height 225
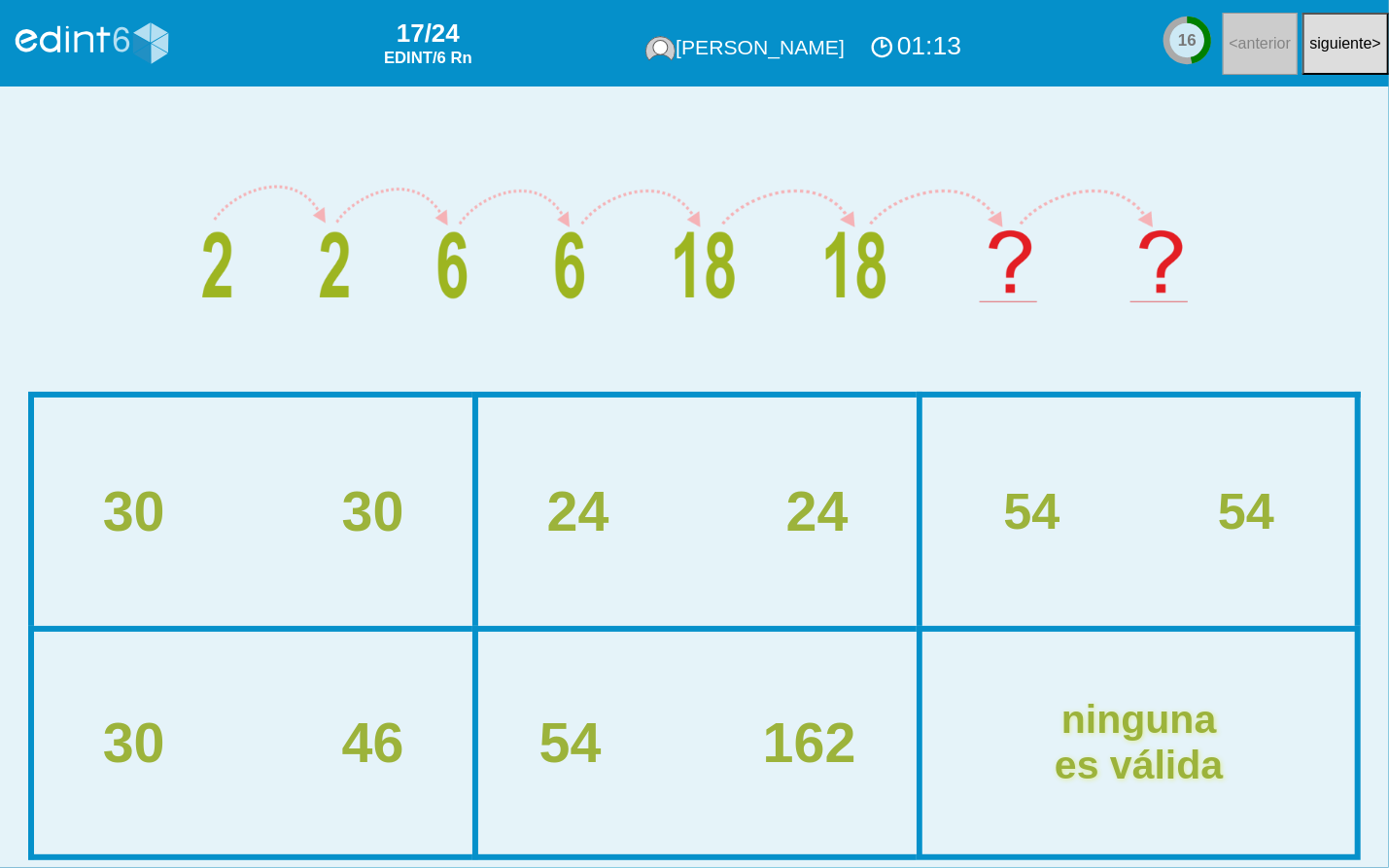
click at [689, 549] on div "24 24" at bounding box center [697, 511] width 435 height 225
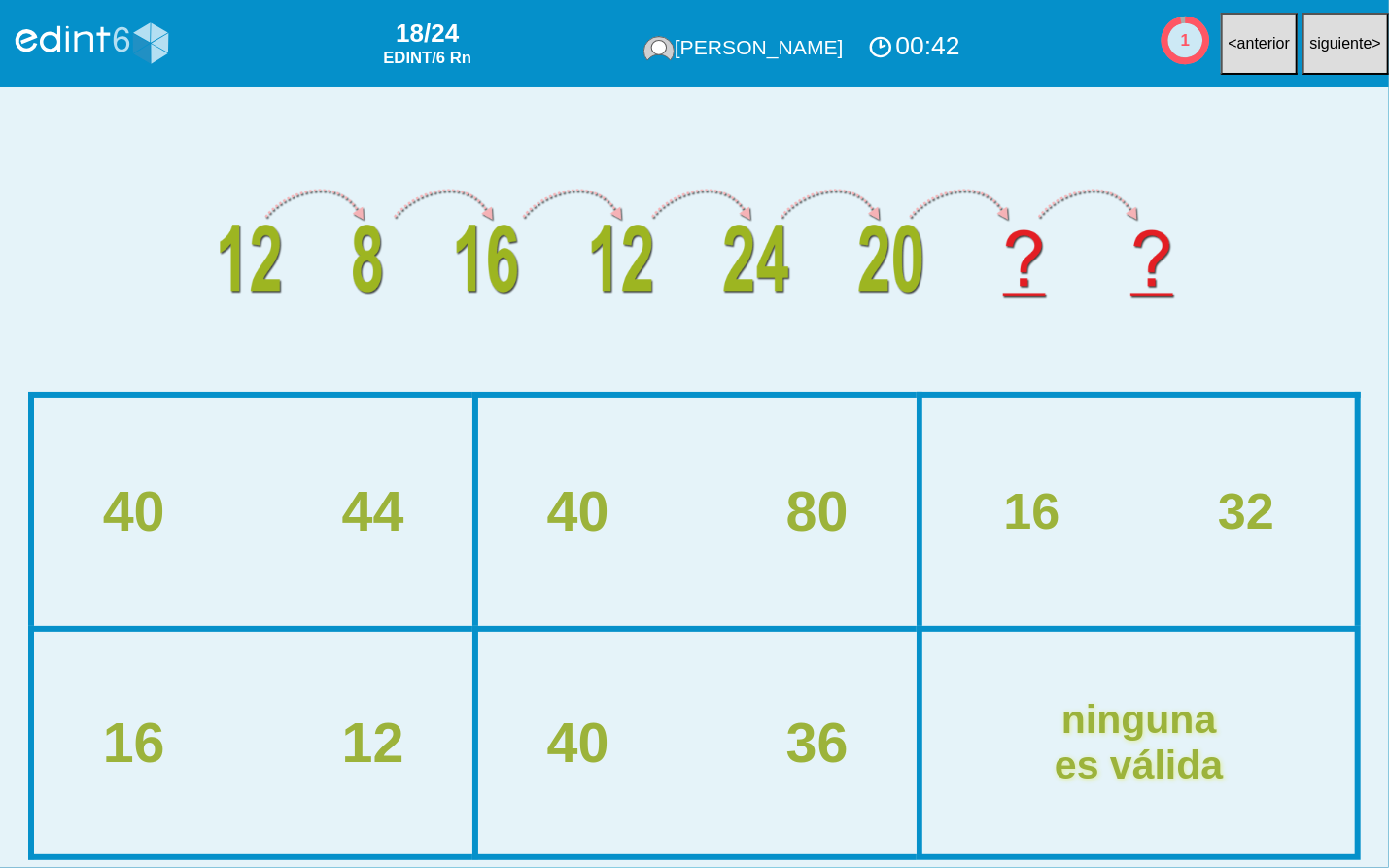
click at [271, 720] on div "16 12" at bounding box center [253, 742] width 435 height 219
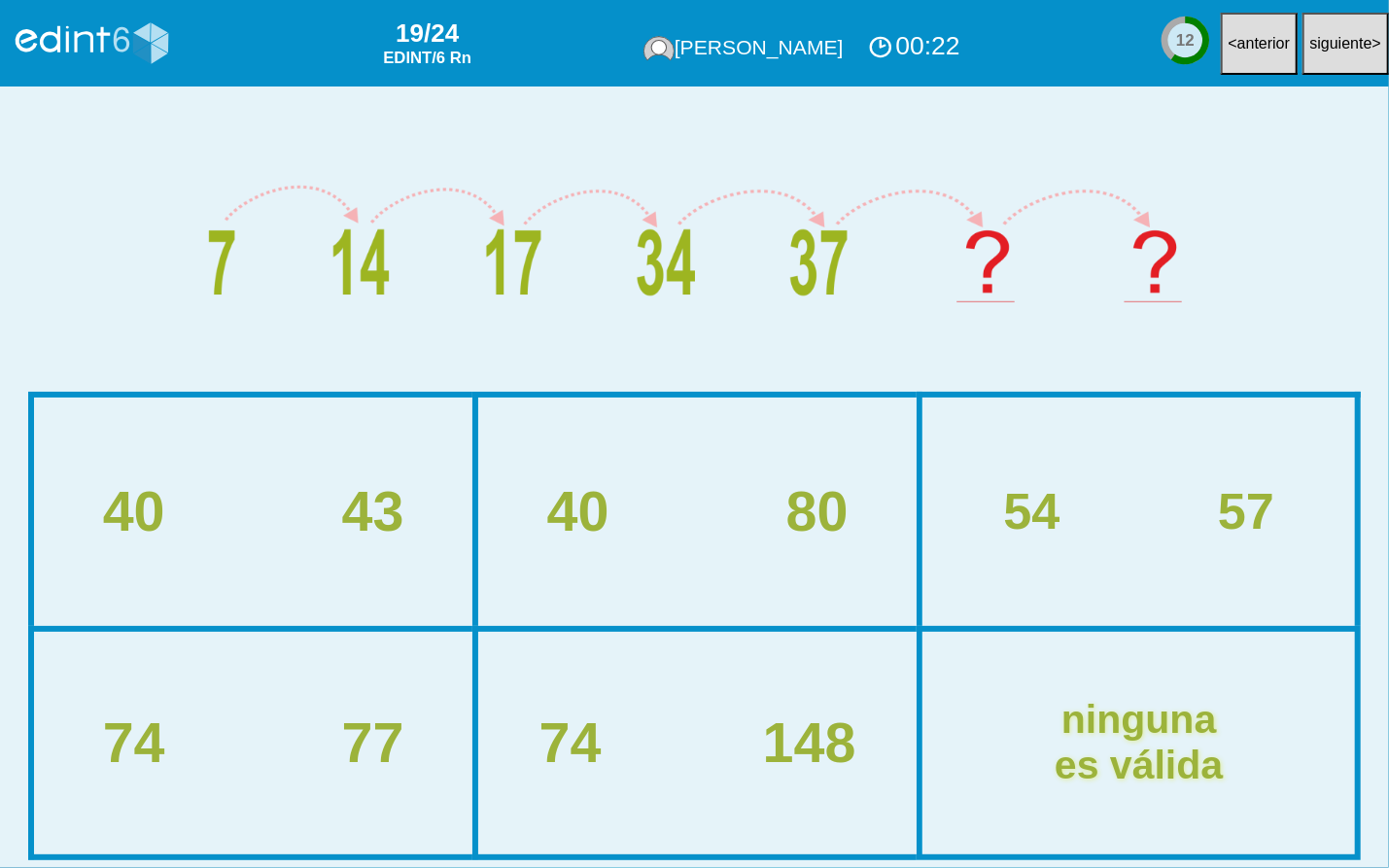
click at [340, 529] on div "40 43" at bounding box center [253, 512] width 479 height 61
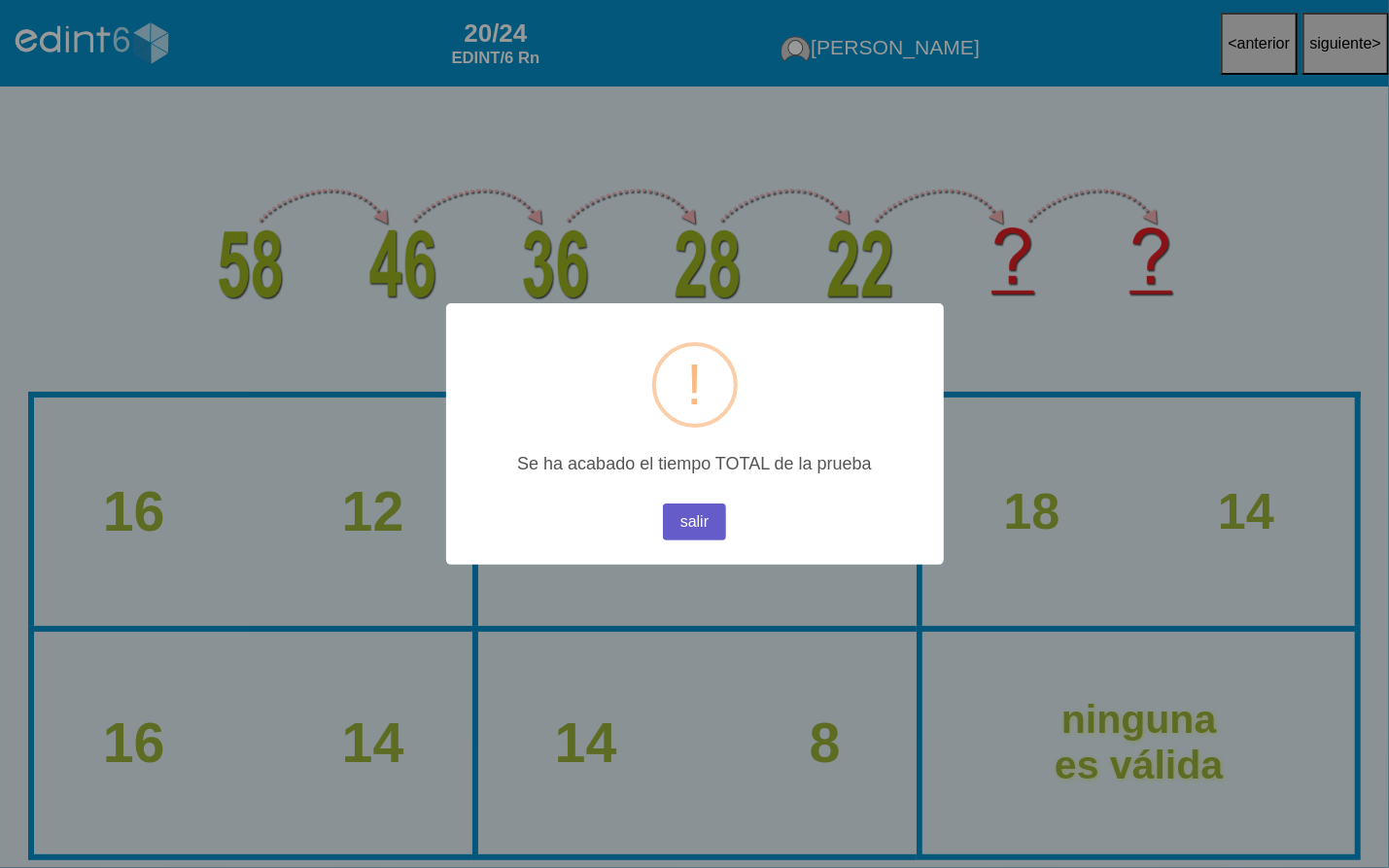
click at [707, 524] on button "salir" at bounding box center [694, 522] width 63 height 37
